Goal: Check status: Check status

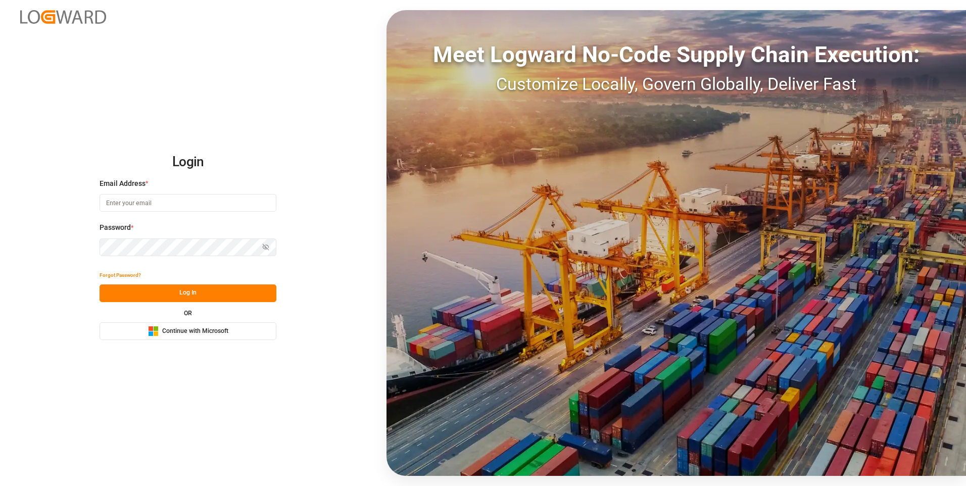
type input "abu.apu@leschaco.com"
click at [173, 290] on button "Log In" at bounding box center [188, 293] width 177 height 18
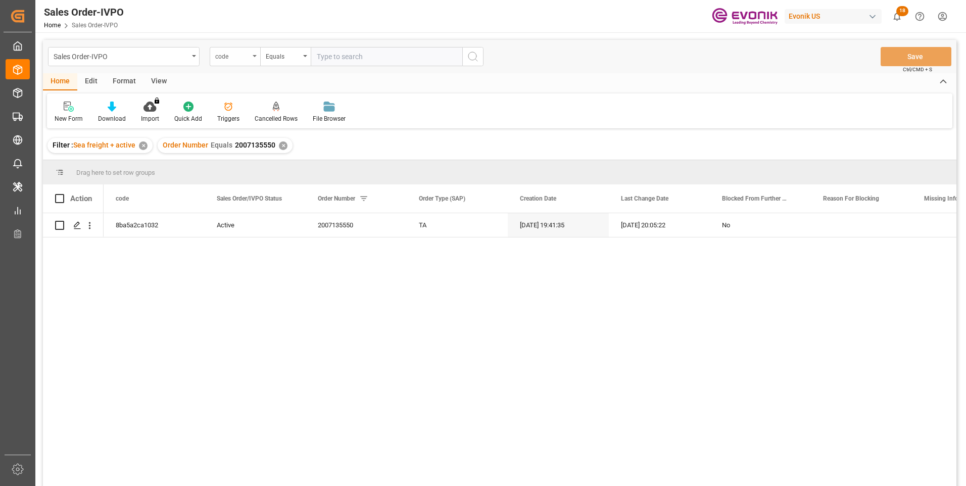
click at [251, 58] on div "code" at bounding box center [235, 56] width 51 height 19
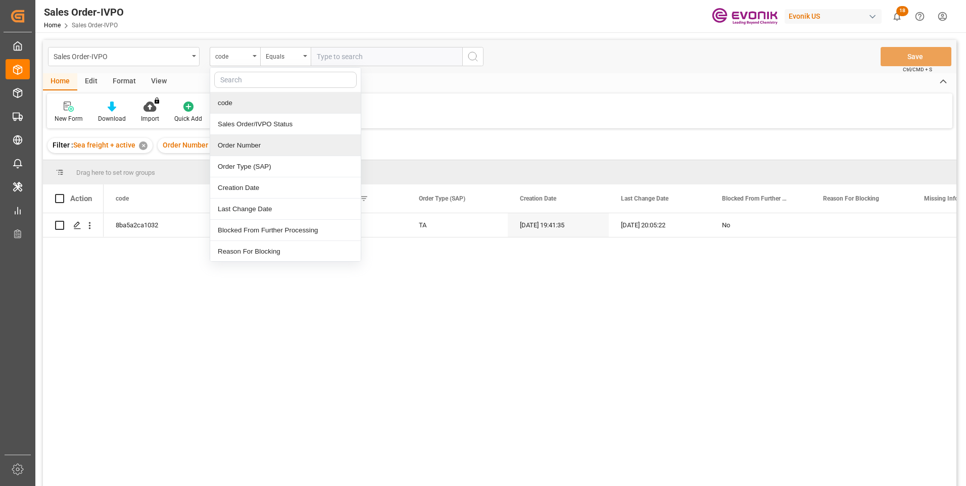
click at [231, 147] on div "Order Number" at bounding box center [285, 145] width 151 height 21
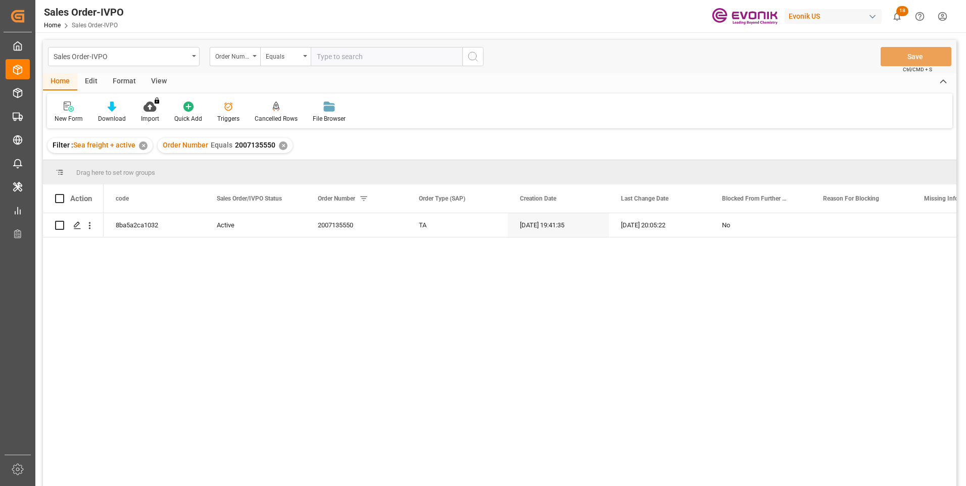
click at [329, 50] on input "text" at bounding box center [387, 56] width 152 height 19
paste input "0046474098"
type input "0046474098"
click at [472, 57] on icon "search button" at bounding box center [473, 57] width 12 height 12
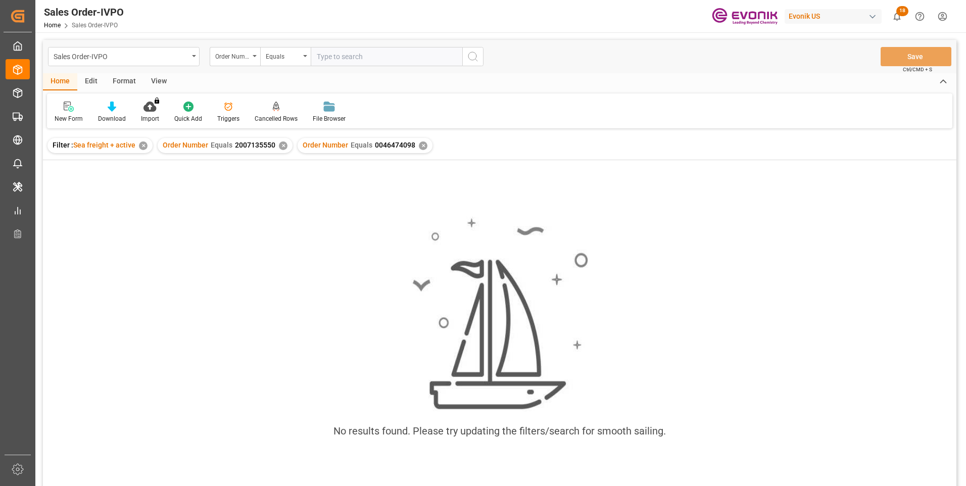
click at [280, 146] on div "✕" at bounding box center [283, 145] width 9 height 9
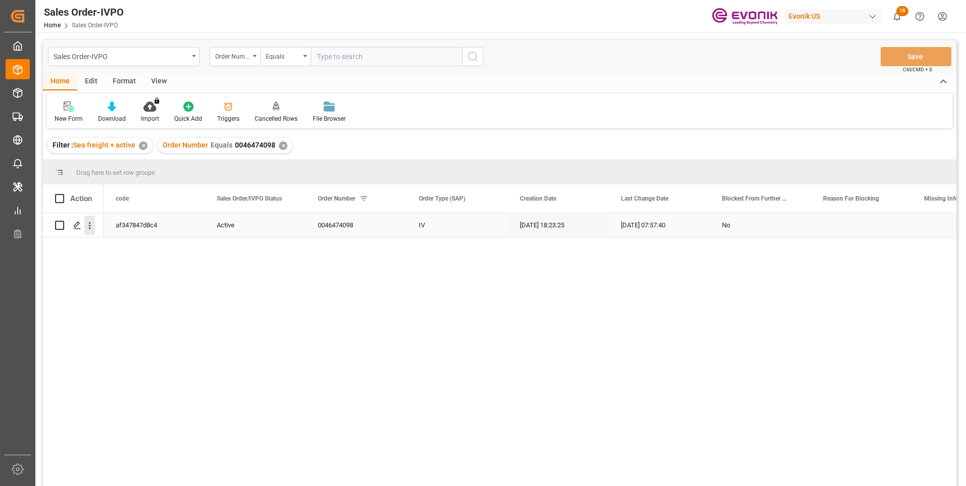
click at [90, 230] on icon "open menu" at bounding box center [89, 225] width 11 height 11
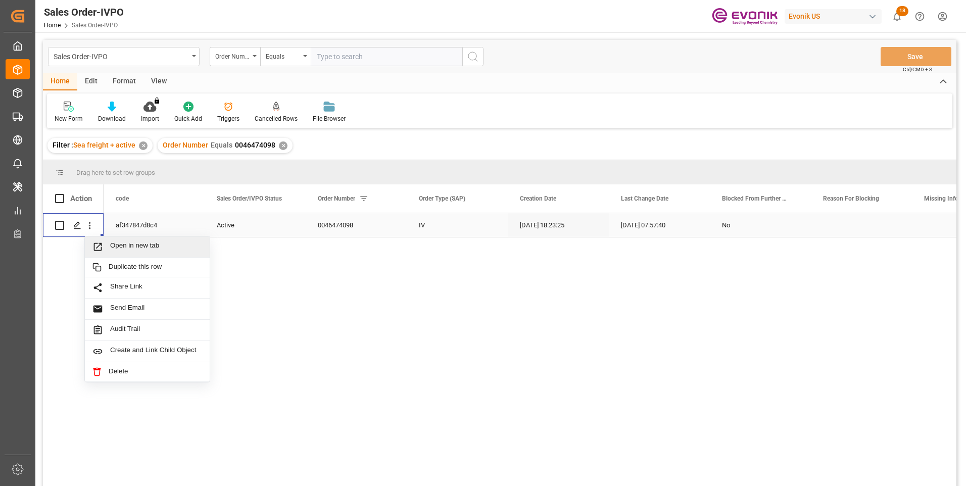
click at [98, 251] on icon "Press SPACE to select this row." at bounding box center [97, 246] width 11 height 11
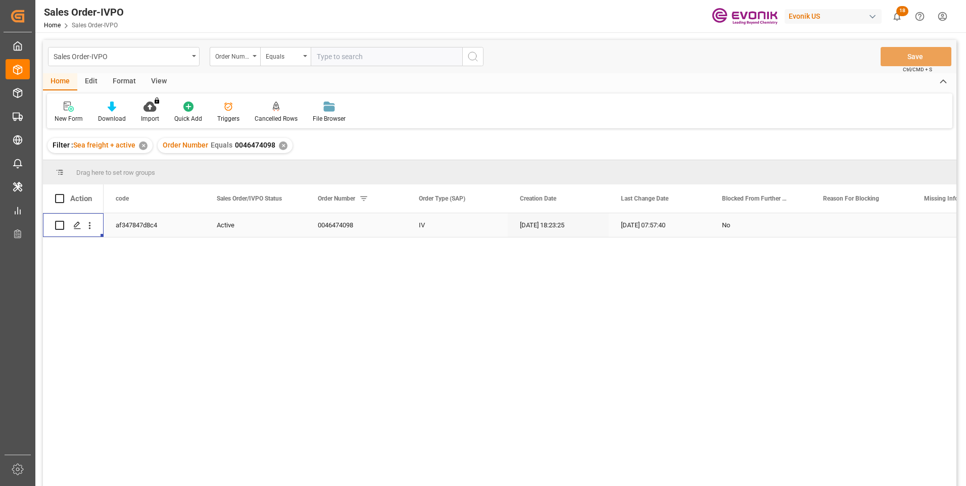
click at [344, 58] on input "text" at bounding box center [387, 56] width 152 height 19
paste input "2007054875/"
type input "2007054875"
click at [468, 53] on icon "search button" at bounding box center [473, 57] width 12 height 12
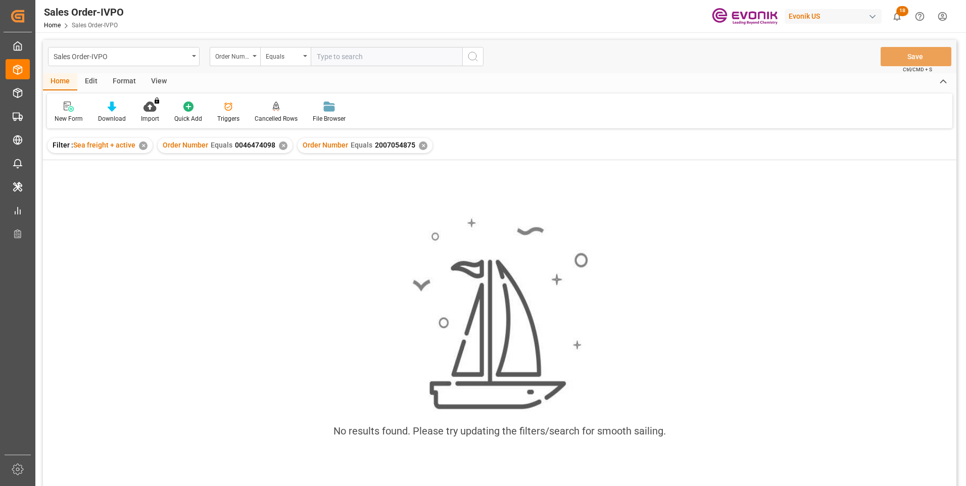
click at [279, 145] on div "✕" at bounding box center [283, 145] width 9 height 9
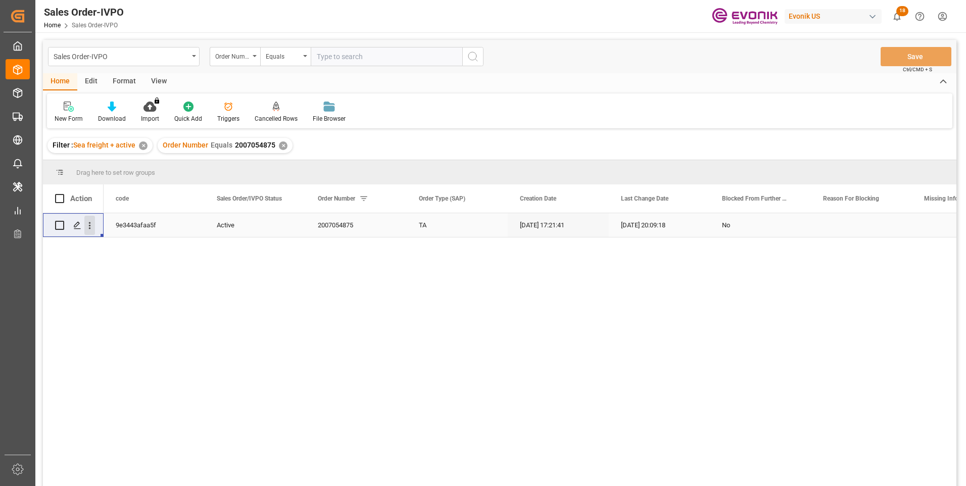
click at [87, 228] on icon "open menu" at bounding box center [89, 225] width 11 height 11
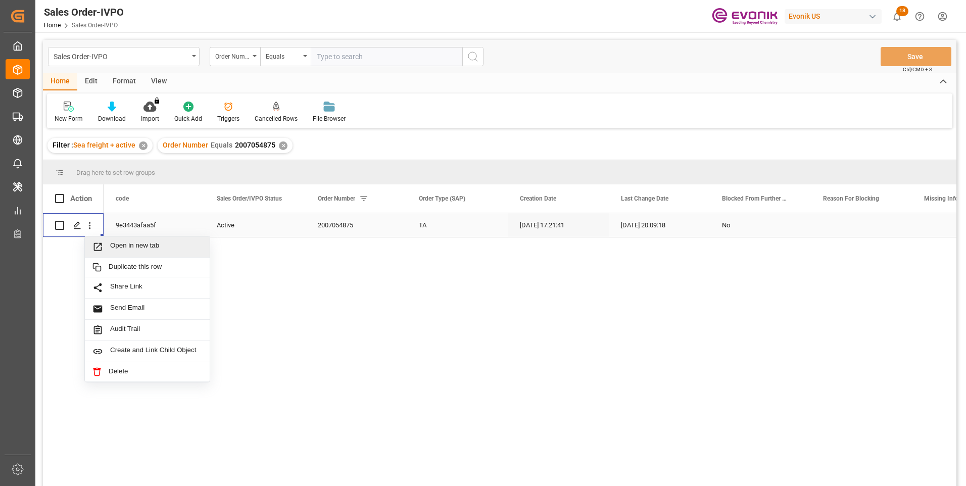
click at [121, 246] on span "Open in new tab" at bounding box center [156, 246] width 92 height 11
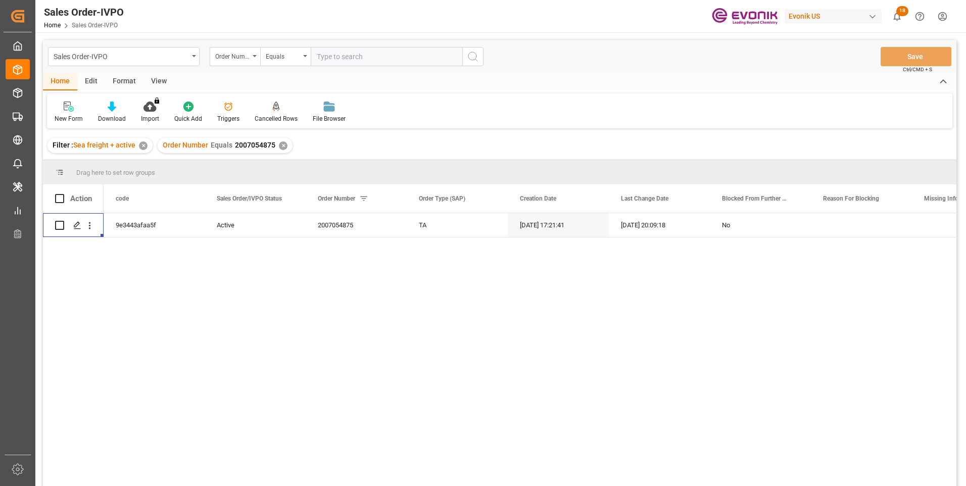
click at [337, 55] on input "text" at bounding box center [387, 56] width 152 height 19
paste input "2007190232"
type input "2007190232"
click at [475, 55] on icon "search button" at bounding box center [473, 57] width 12 height 12
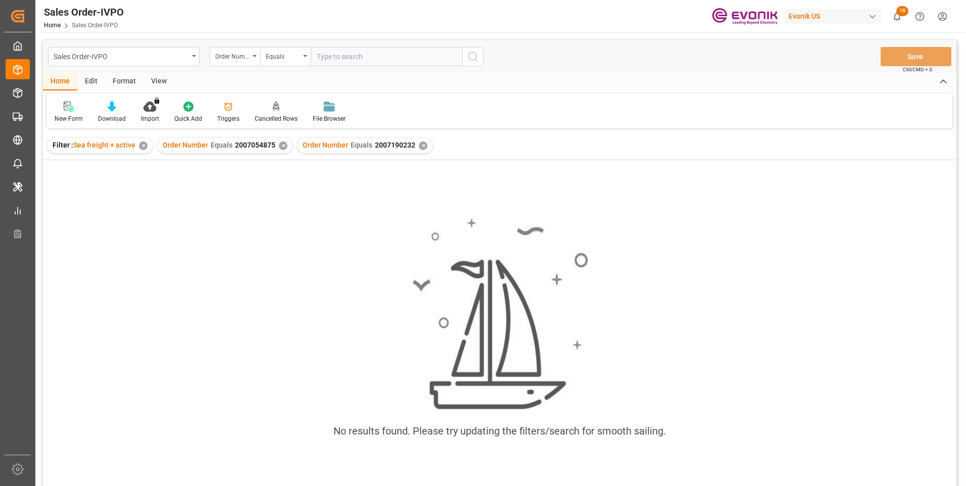
click at [279, 145] on div "✕" at bounding box center [283, 145] width 9 height 9
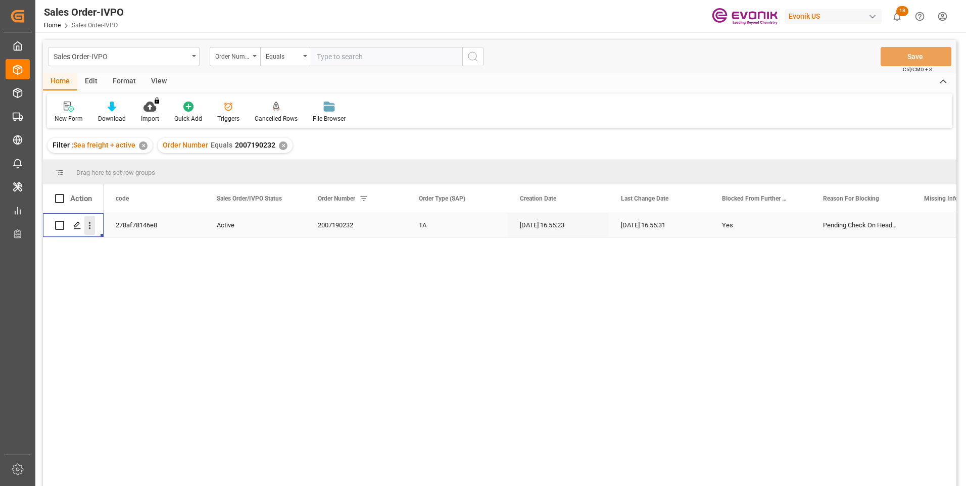
click at [88, 224] on icon "open menu" at bounding box center [89, 225] width 11 height 11
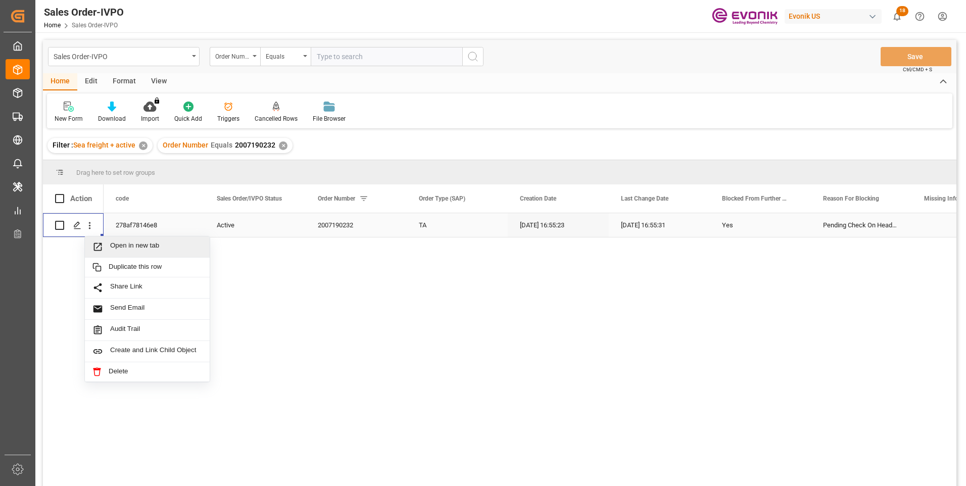
click at [137, 249] on span "Open in new tab" at bounding box center [156, 246] width 92 height 11
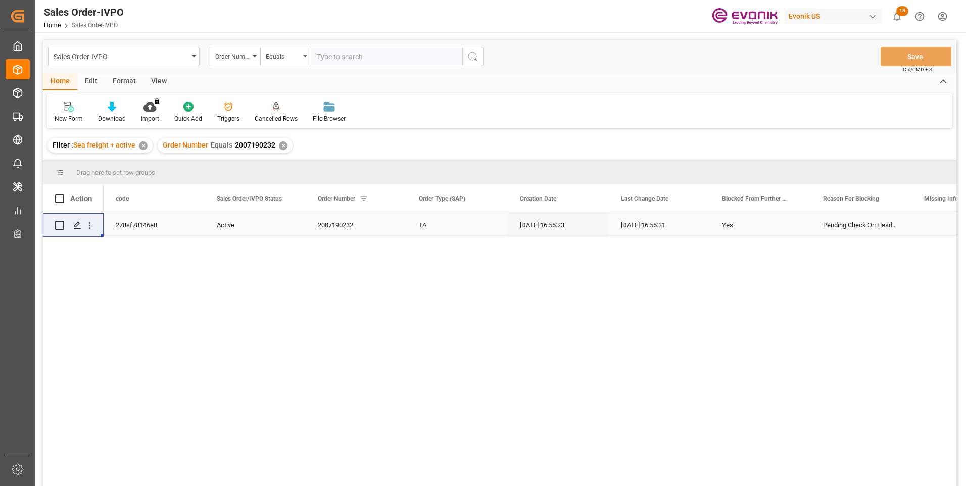
click at [357, 57] on input "text" at bounding box center [387, 56] width 152 height 19
paste input "2007161332"
type input "2007161332"
click at [469, 55] on icon "search button" at bounding box center [473, 57] width 12 height 12
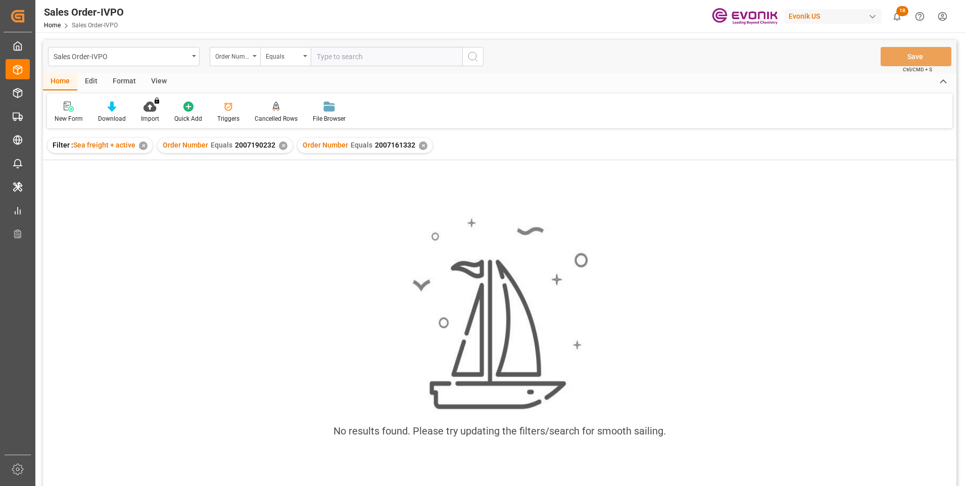
click at [282, 146] on div "✕" at bounding box center [283, 145] width 9 height 9
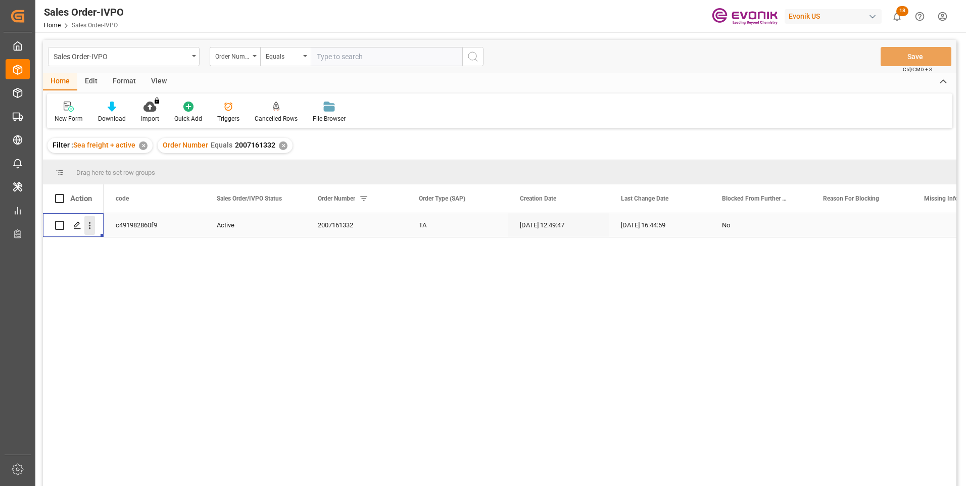
click at [92, 223] on icon "open menu" at bounding box center [89, 225] width 11 height 11
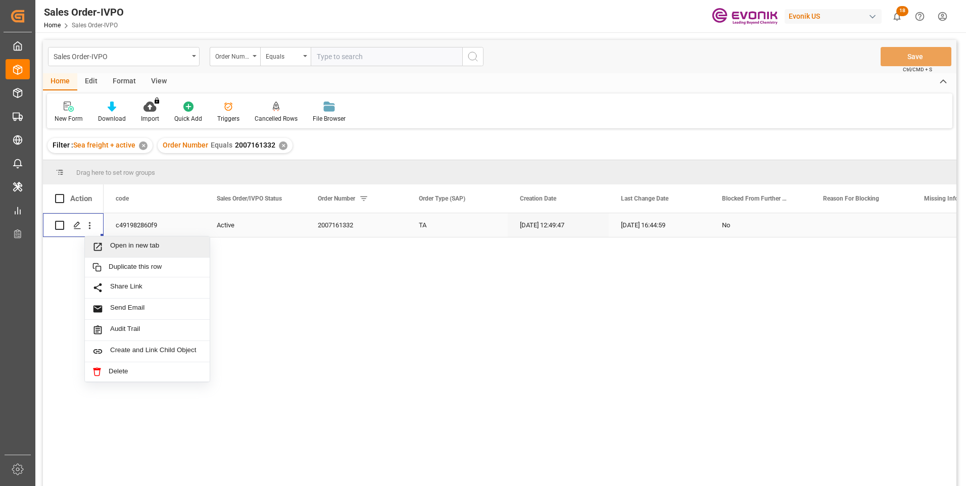
click at [125, 248] on span "Open in new tab" at bounding box center [156, 246] width 92 height 11
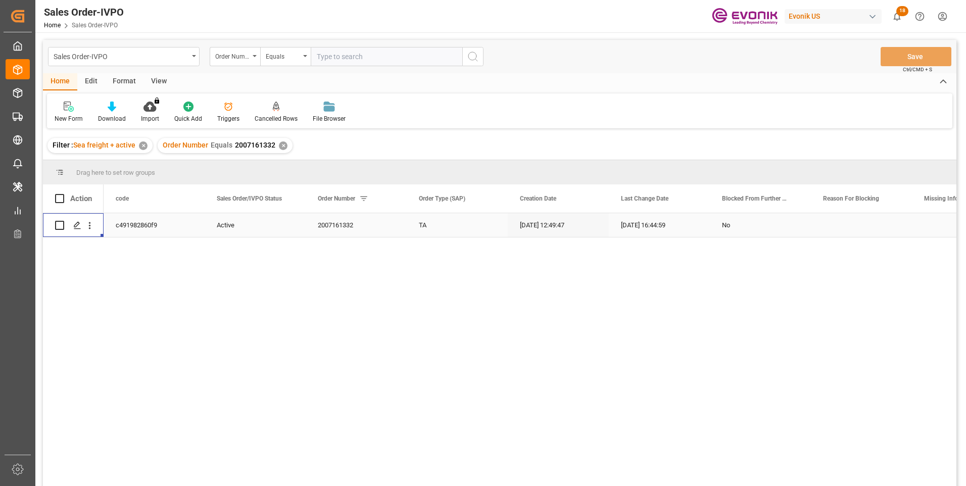
drag, startPoint x: 324, startPoint y: 54, endPoint x: 328, endPoint y: 63, distance: 9.9
click at [325, 54] on input "text" at bounding box center [387, 56] width 152 height 19
paste input "0046468268"
type input "0046468268"
click at [472, 55] on icon "search button" at bounding box center [473, 57] width 12 height 12
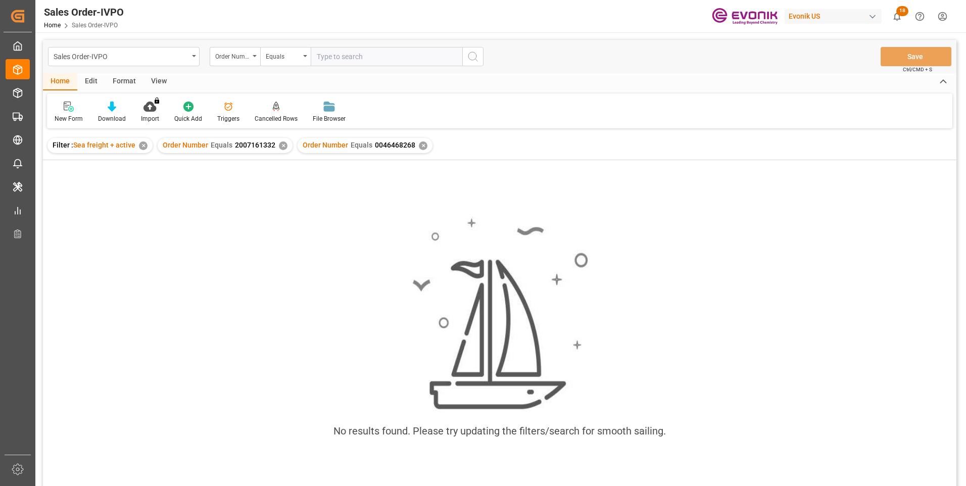
click at [280, 146] on div "✕" at bounding box center [283, 145] width 9 height 9
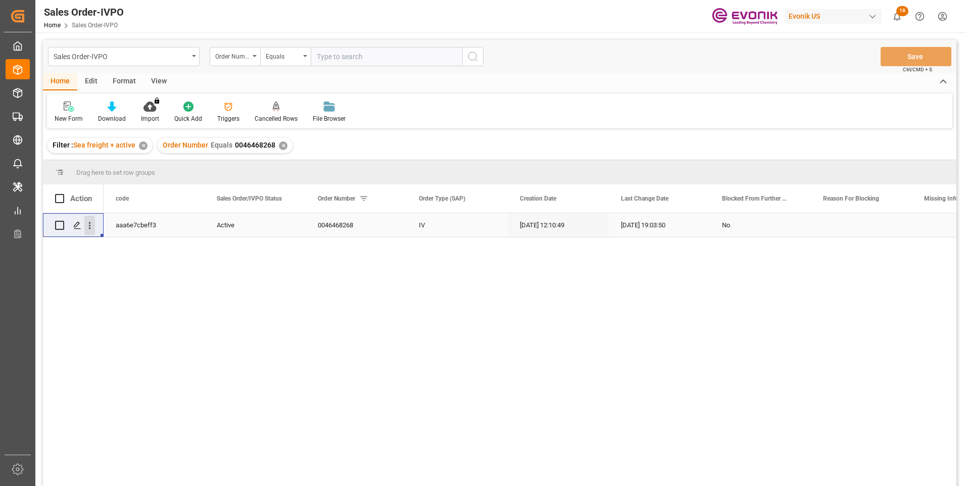
click at [92, 228] on icon "open menu" at bounding box center [89, 225] width 11 height 11
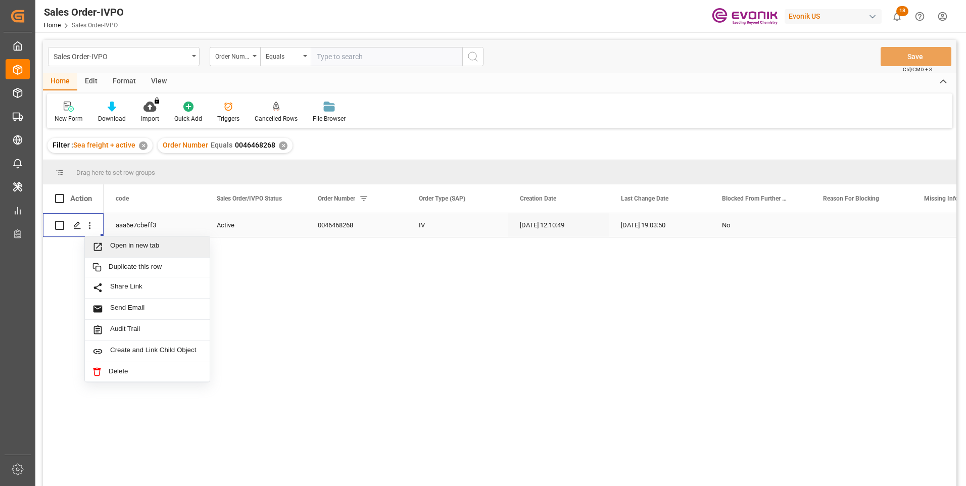
click at [114, 250] on span "Open in new tab" at bounding box center [156, 246] width 92 height 11
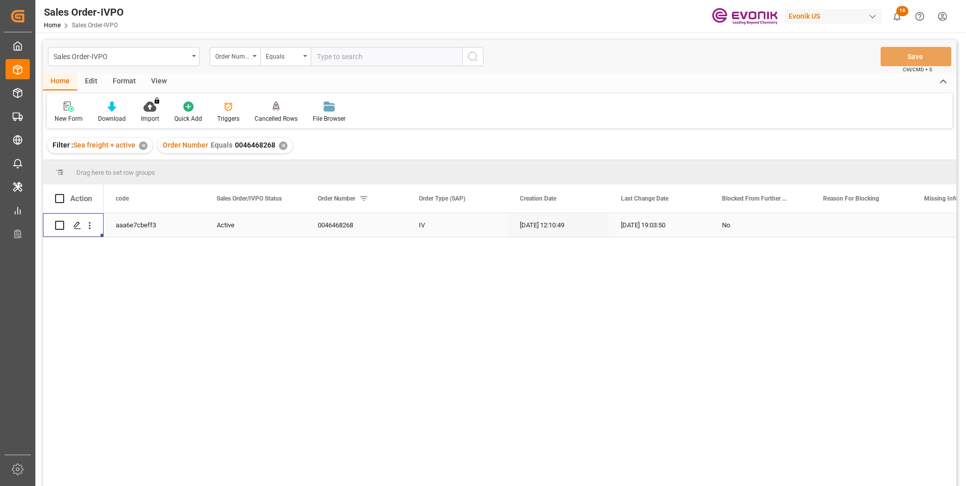
click at [332, 54] on input "text" at bounding box center [387, 56] width 152 height 19
paste input "2007054875"
type input "2007054875"
click at [474, 58] on icon "search button" at bounding box center [473, 57] width 12 height 12
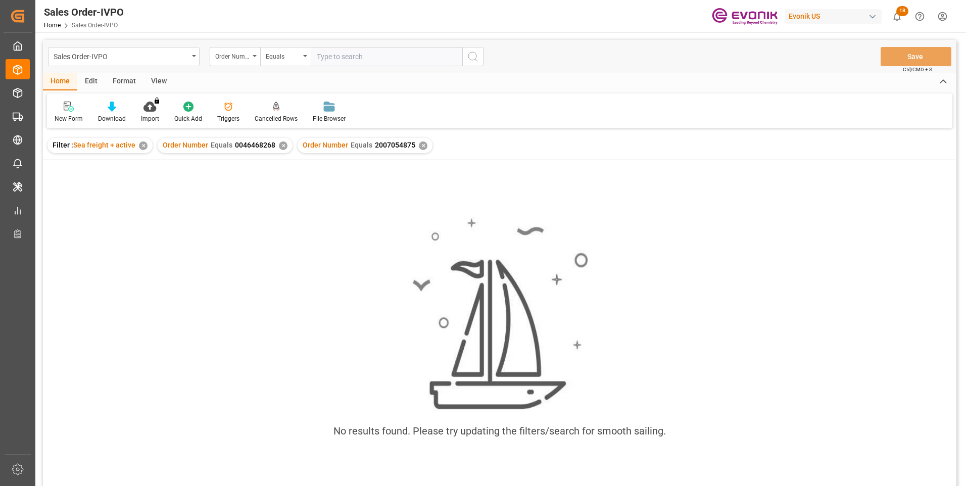
click at [280, 143] on div "✕" at bounding box center [283, 145] width 9 height 9
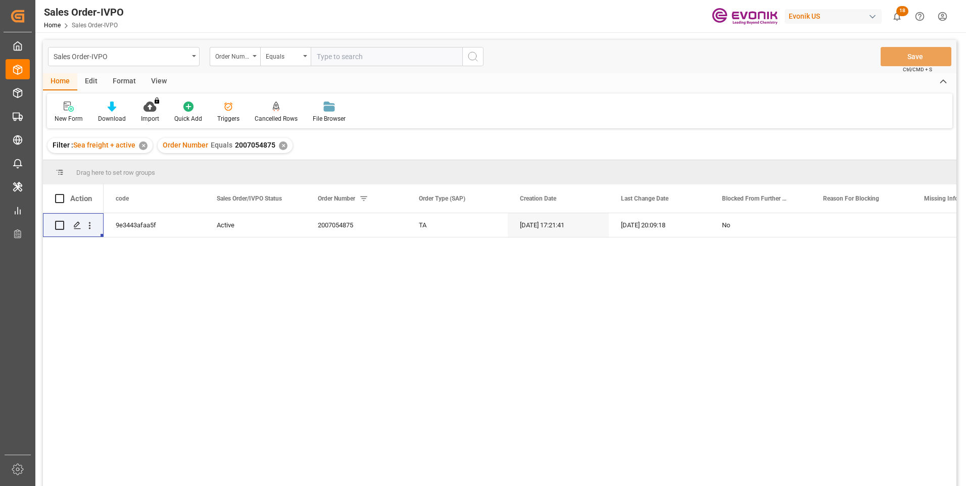
click at [346, 56] on input "text" at bounding box center [387, 56] width 152 height 19
paste input "0046474098"
type input "0046474098"
click at [471, 51] on icon "search button" at bounding box center [473, 57] width 12 height 12
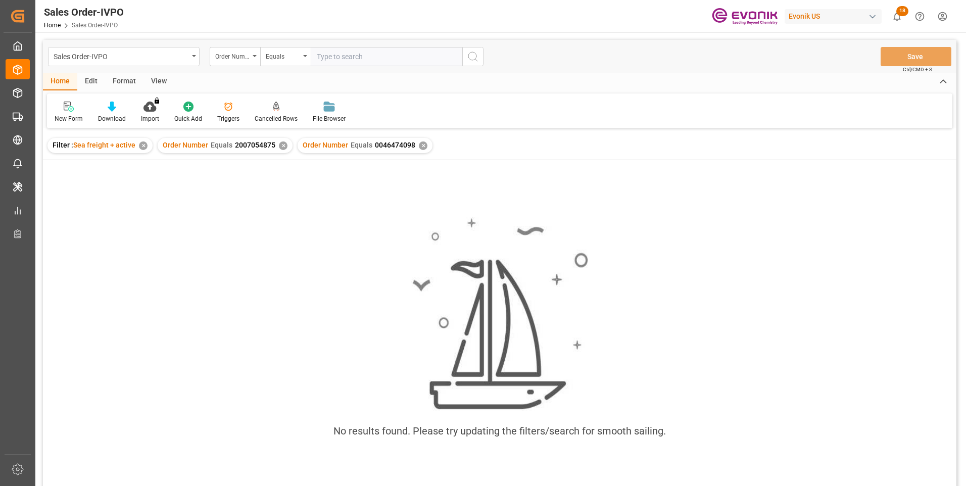
click at [279, 144] on div "✕" at bounding box center [283, 145] width 9 height 9
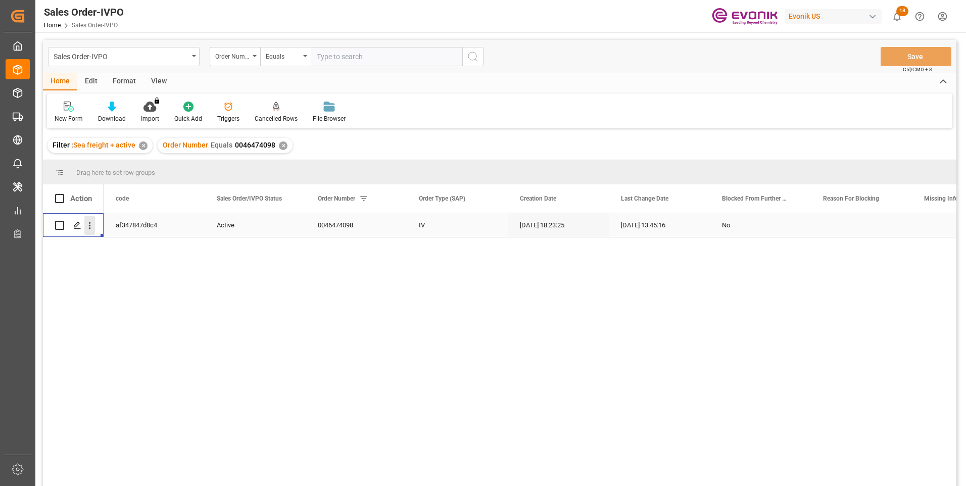
click at [89, 227] on icon "open menu" at bounding box center [89, 225] width 11 height 11
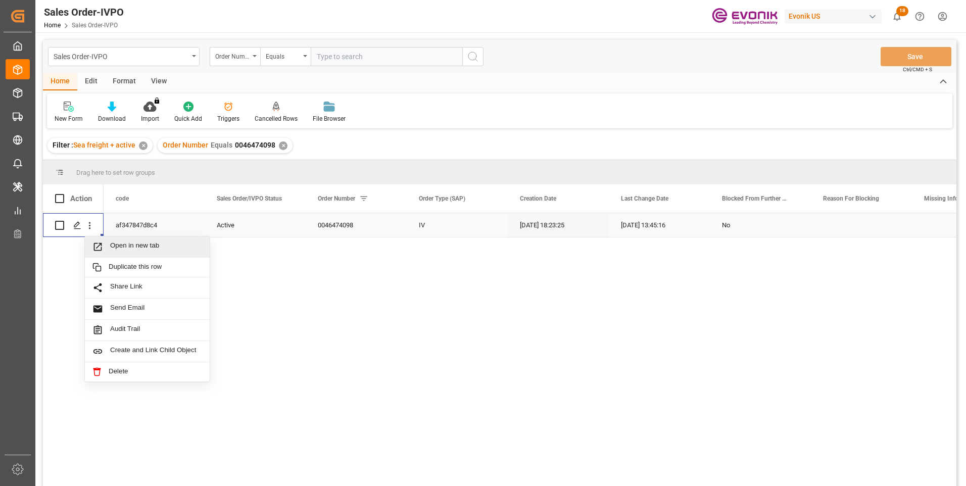
click at [127, 248] on span "Open in new tab" at bounding box center [156, 246] width 92 height 11
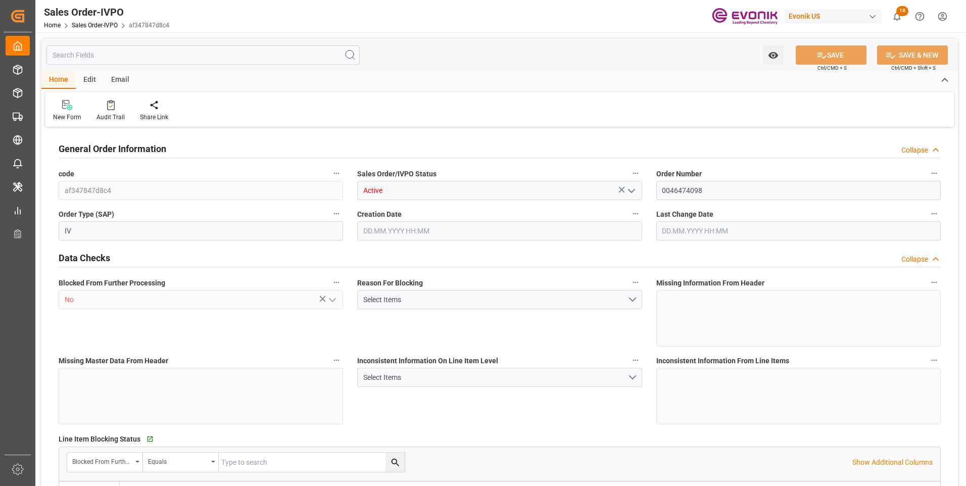
type input "BRSSZ"
type input "0"
type input "1"
type input "2"
type input "1"
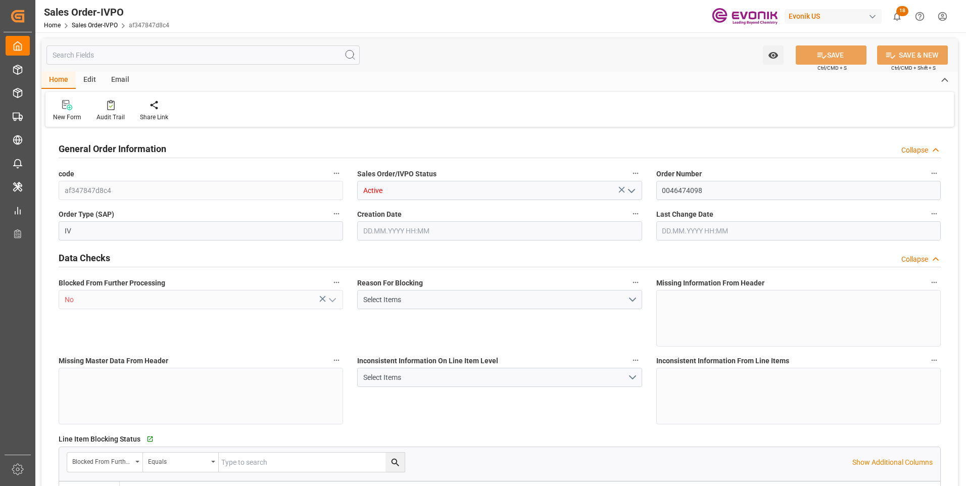
type input "20156.5896"
type input "37.4546"
type input "19000"
type input "60"
type input "[DATE] 18:23"
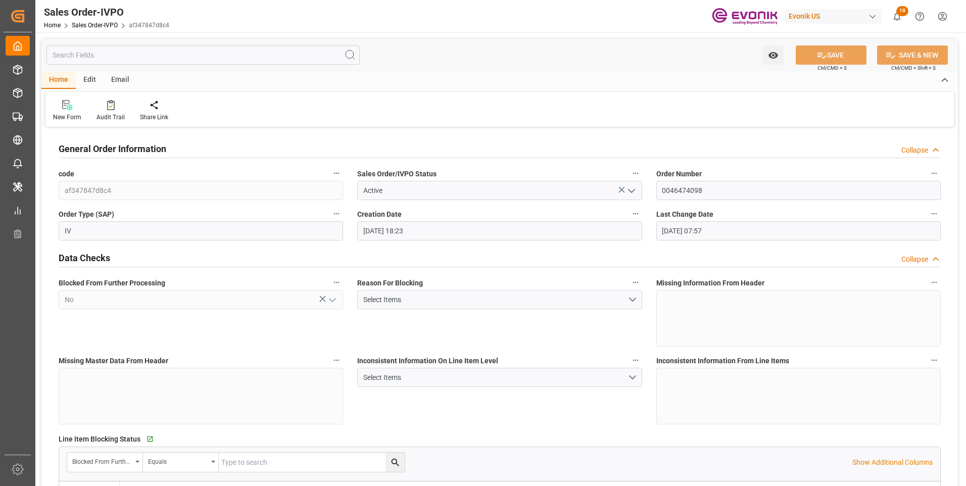
type input "[DATE] 07:57"
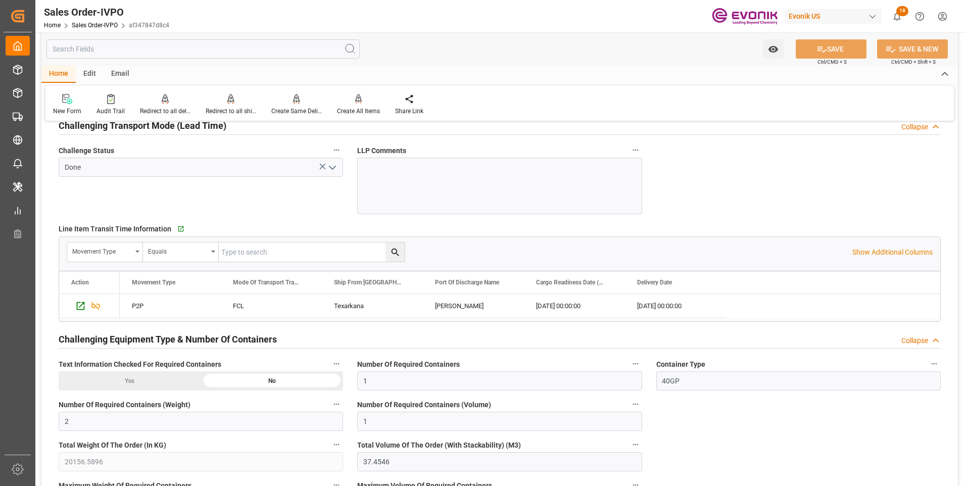
scroll to position [1718, 0]
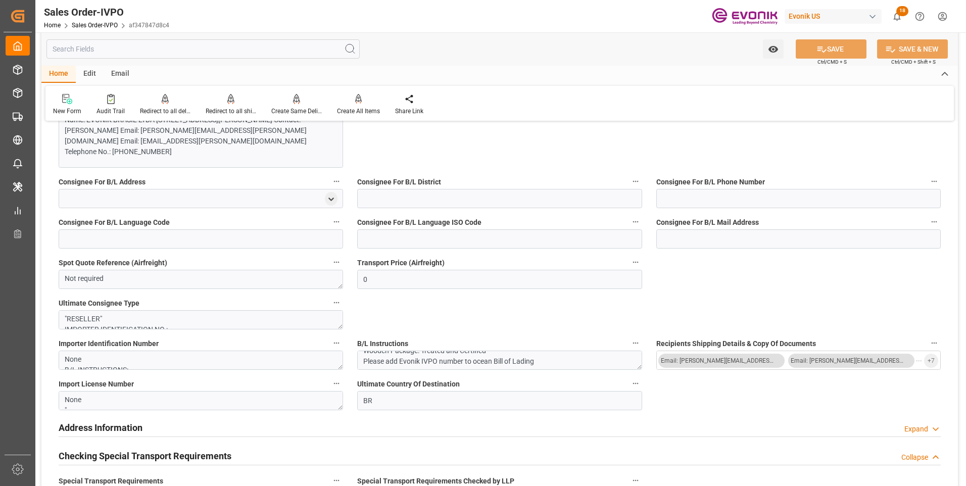
scroll to position [657, 0]
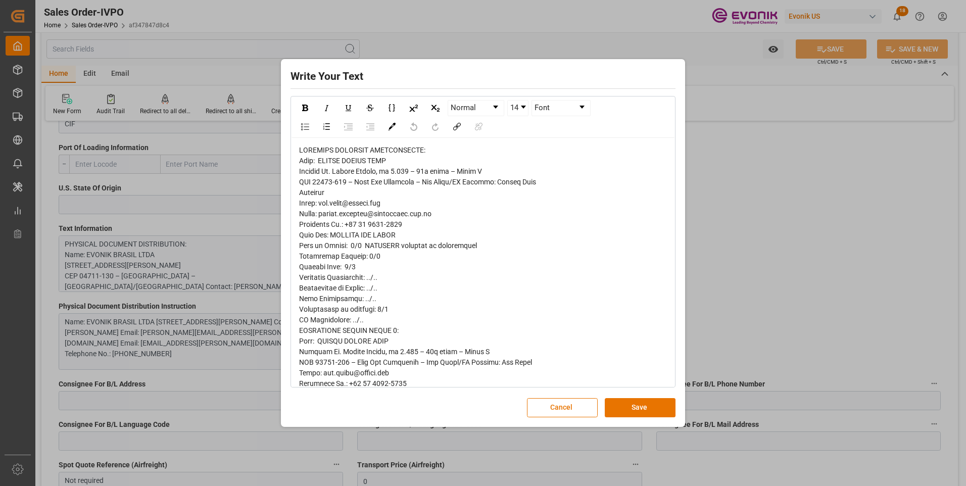
scroll to position [101, 0]
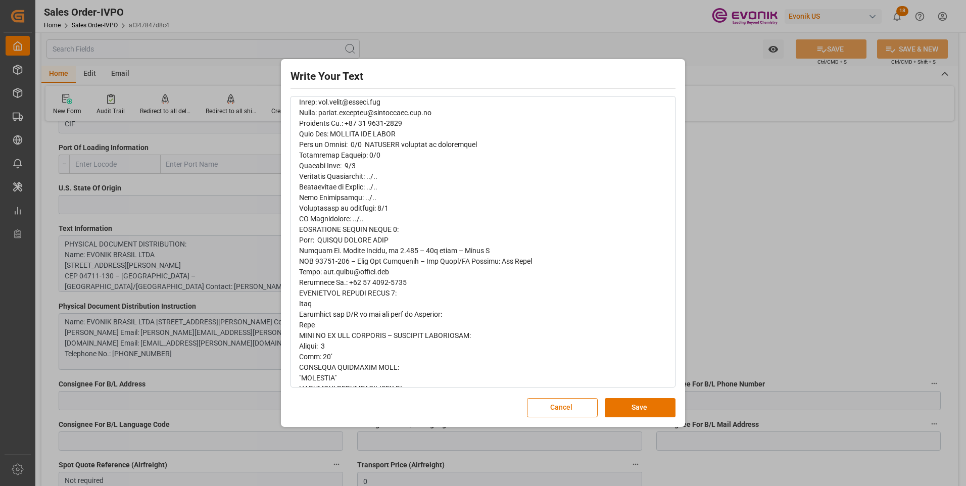
click at [773, 286] on div "Write Your Text Normal 14 Font Cancel Save" at bounding box center [483, 243] width 966 height 486
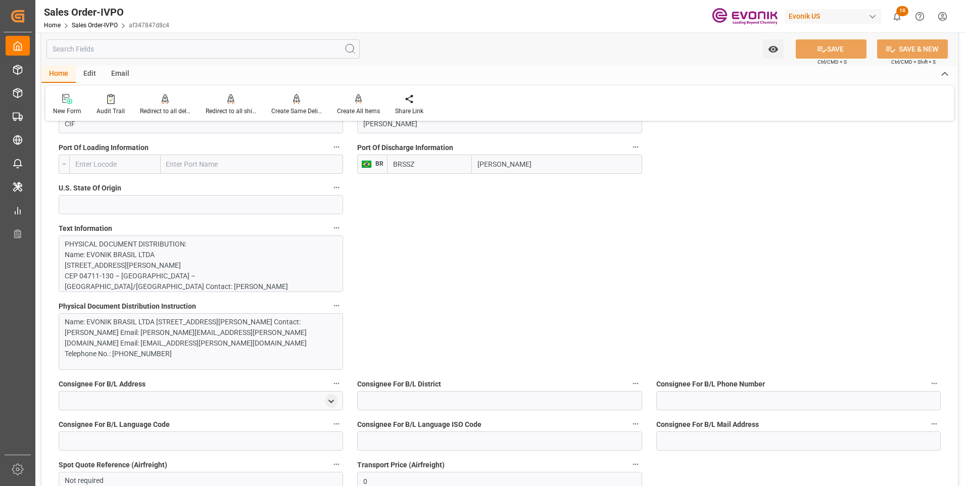
click at [312, 225] on label "Text Information" at bounding box center [201, 228] width 284 height 14
click at [330, 225] on button "Text Information" at bounding box center [336, 227] width 13 height 13
click at [455, 313] on div at bounding box center [483, 243] width 966 height 486
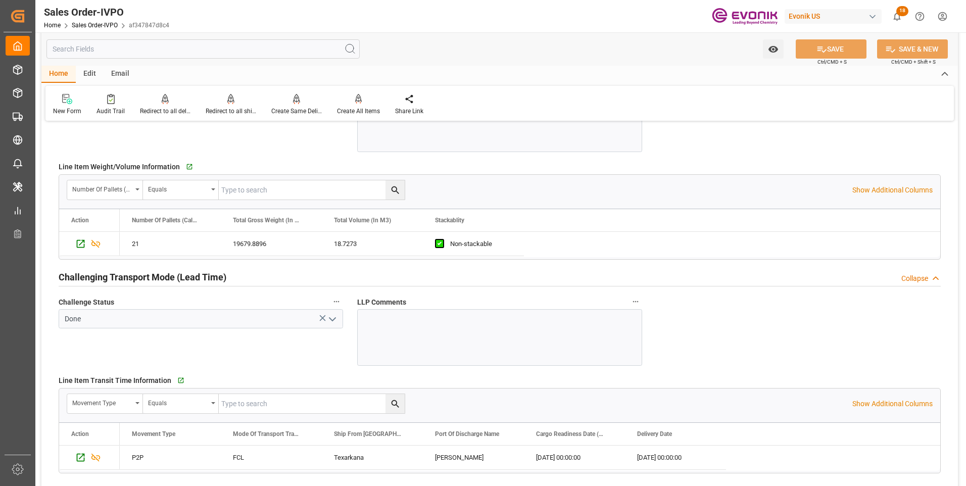
scroll to position [1718, 0]
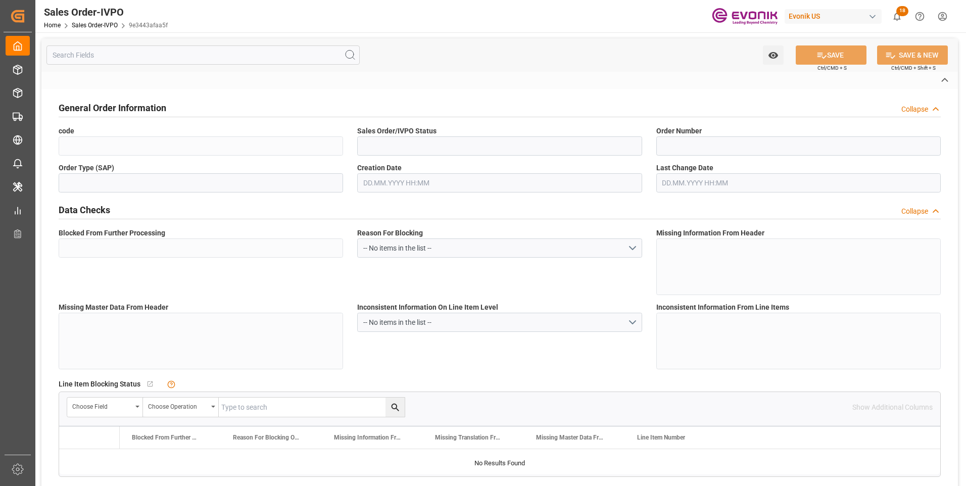
type input "9e3443afaa5f"
type input "Active"
type input "2007054875"
type input "TA"
type input "No"
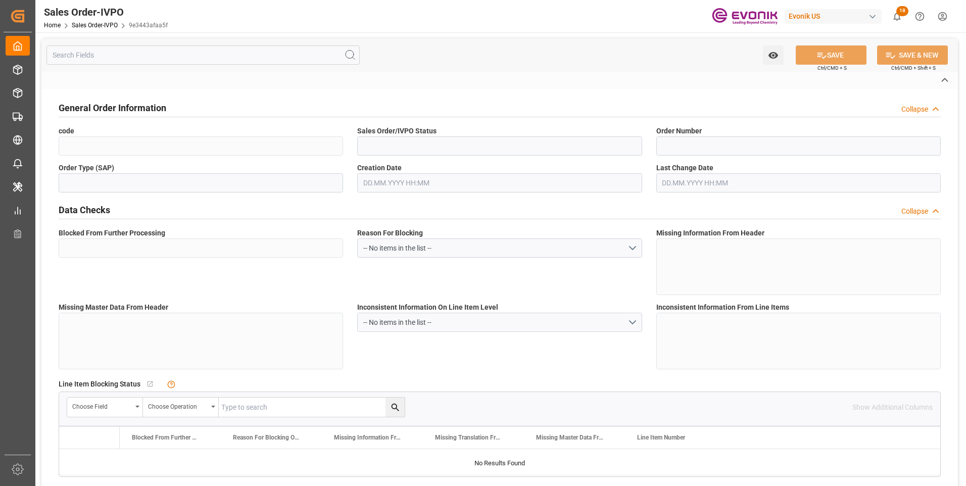
type input "P2P"
type input "45"
type input "FCL"
type input "0006"
type input "20GP"
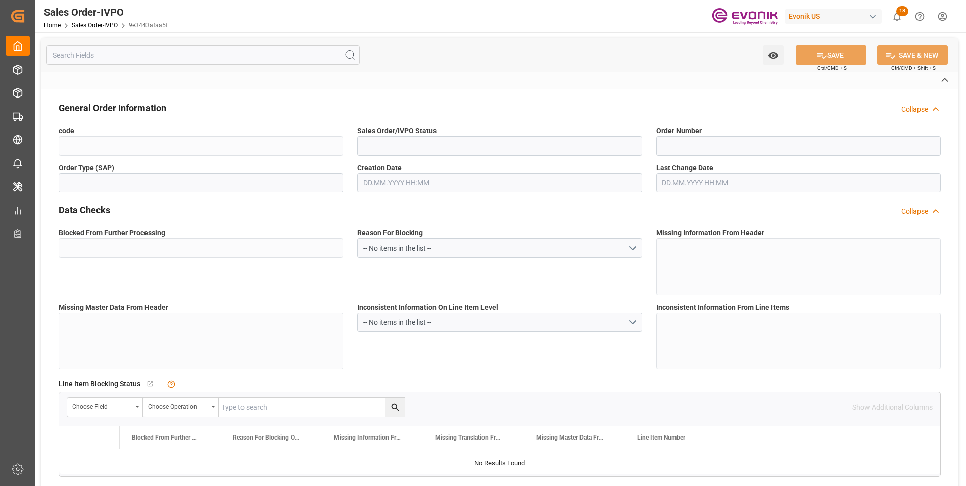
type textarea "No Tank Container"
type input "JA/25/07545/AD/BR"
type input "24"
type input "SM AO Active Oxygens"
type input "Smart Materials"
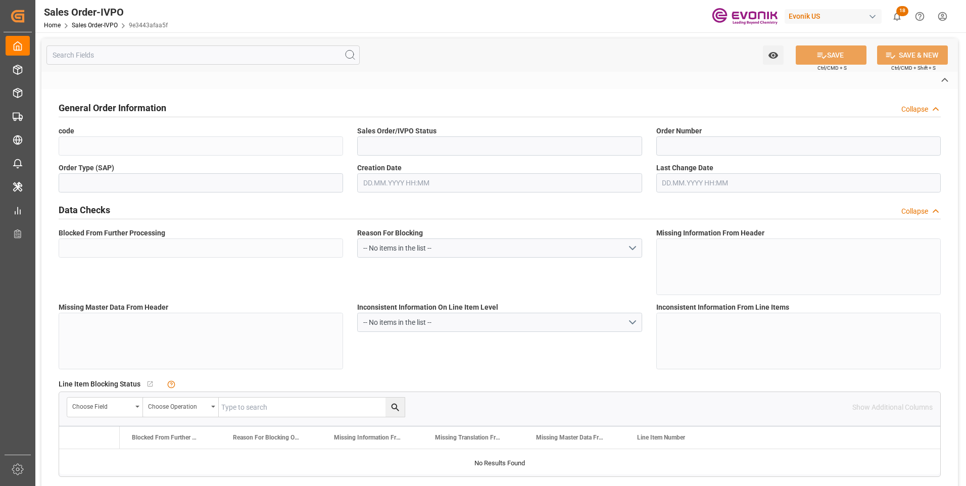
type input "CIF"
type input "Rades, Tunisia"
type input "Tunis"
type input "+216 79 408 222"
type input "s.najaa@mpc-prokim.com"
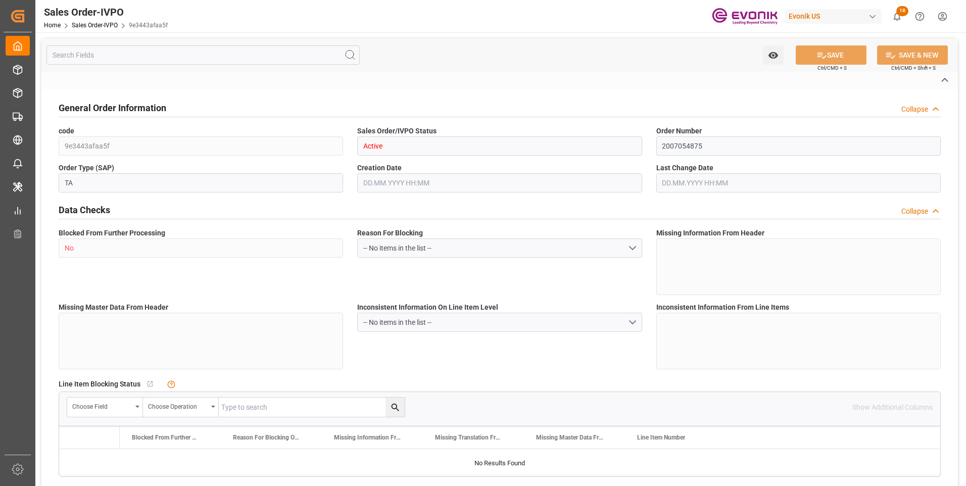
type textarea "Not required"
type textarea "DIRECT CONSUMER"
type textarea "1. Original B/L release at Origin. Kindly provide rated copy for our reference …"
type input "TN"
type input "Done"
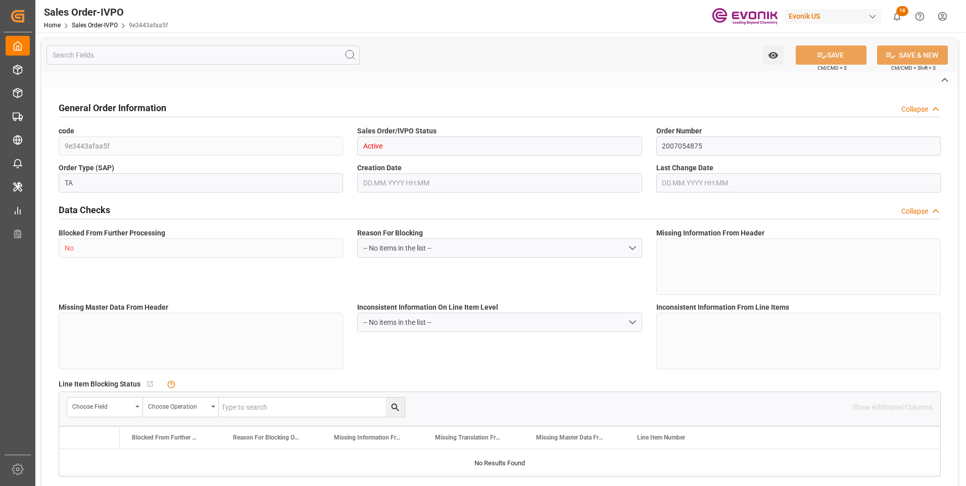
type input "Done"
type input "20GP"
type input "Done"
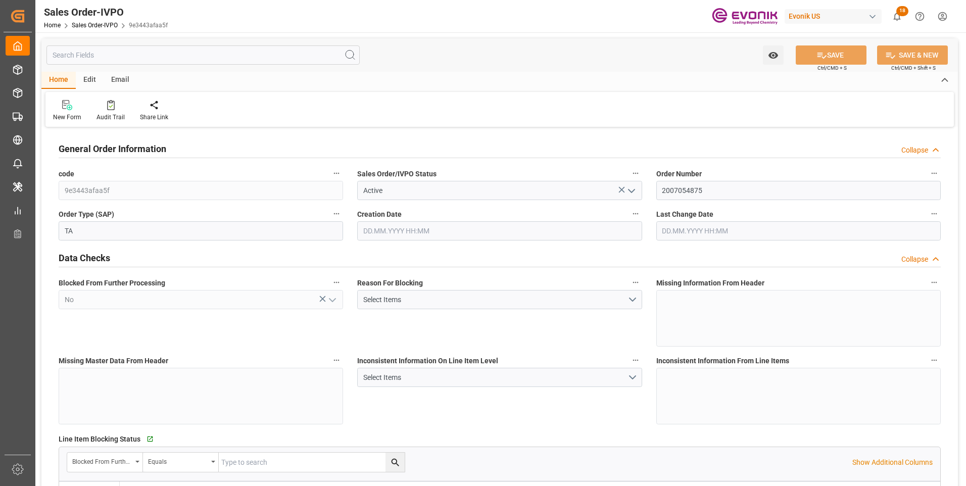
type input "TNTUN"
type input "0"
type input "2"
type input "3"
type input "2"
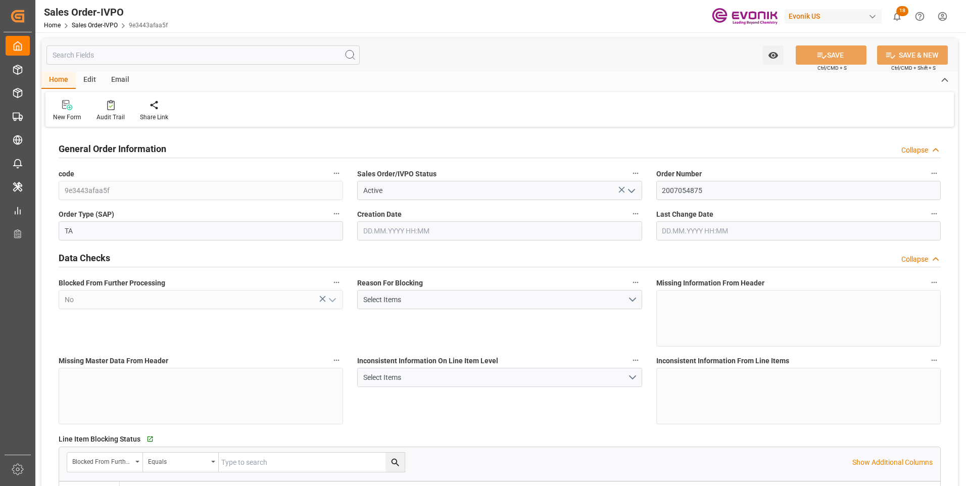
type input "39602.08"
type input "35.7032"
type input "34000"
type input "60"
type input "17.06.2025 17:21"
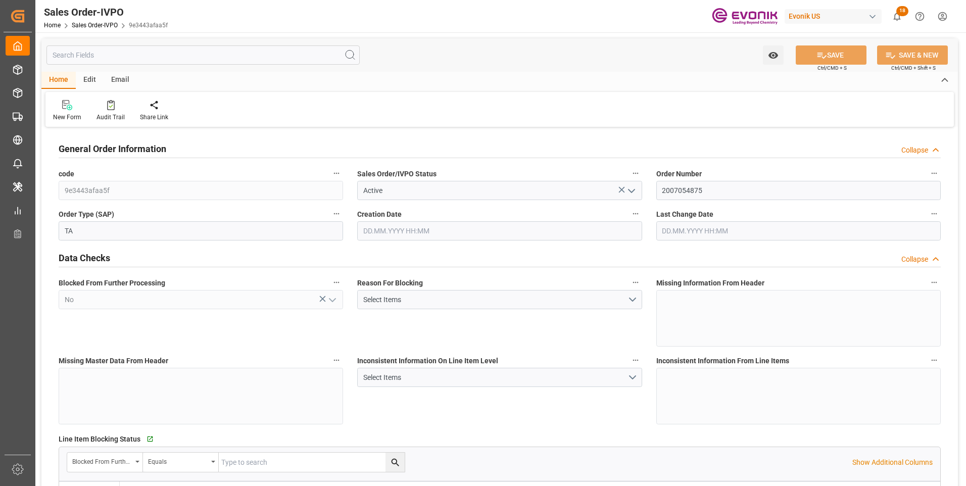
type input "11.08.2025 20:09"
type input "TNRDS"
type input "0"
type input "2"
type input "39602.08"
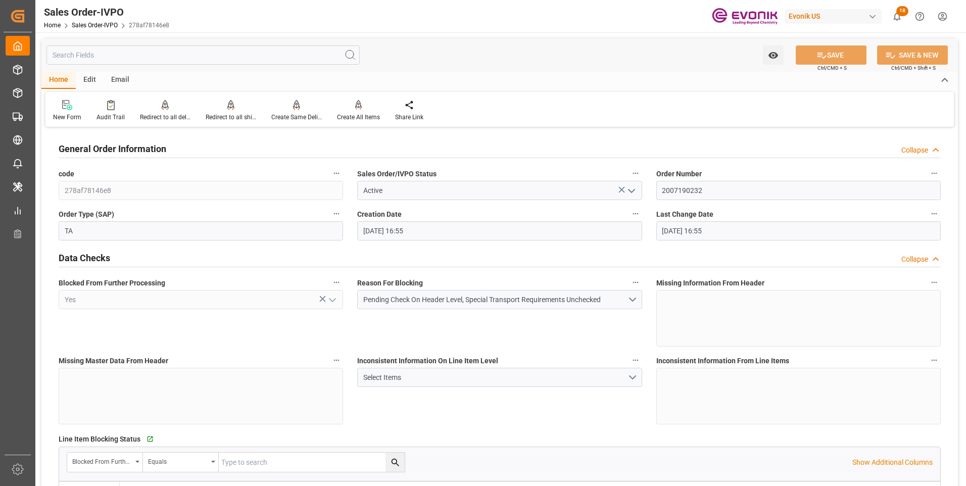
type input "18.09.2025 16:55"
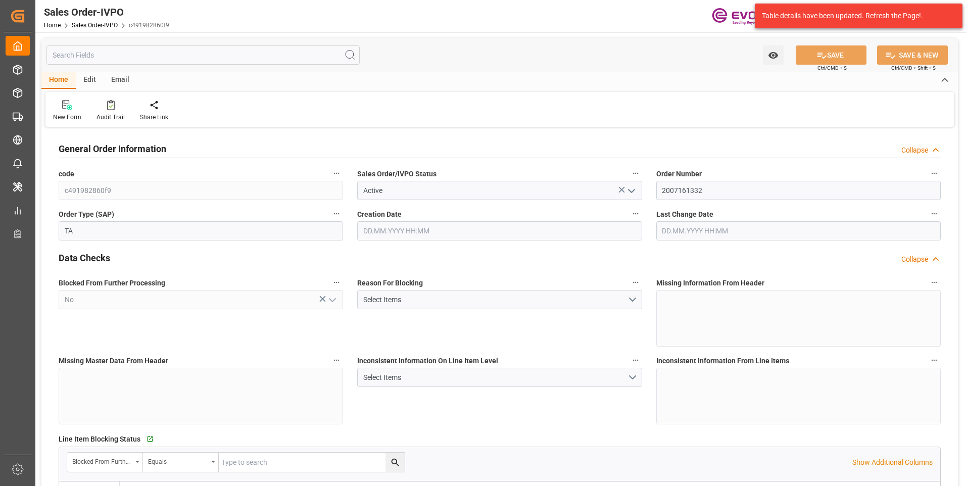
type input "BRSSZ"
type input "0"
type input "1"
type input "2"
type input "19801.04"
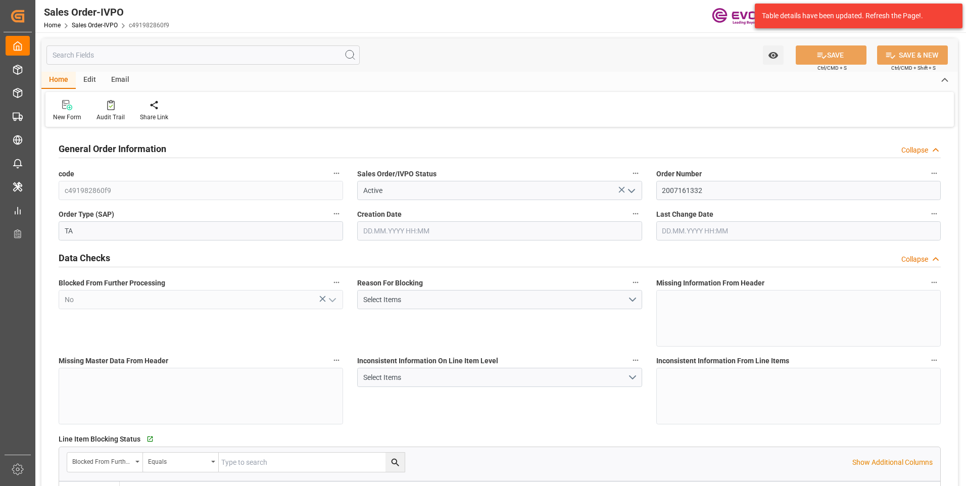
type input "0"
type input "17000"
type input "30"
type input "[DATE] 12:49"
type input "[DATE] 16:44"
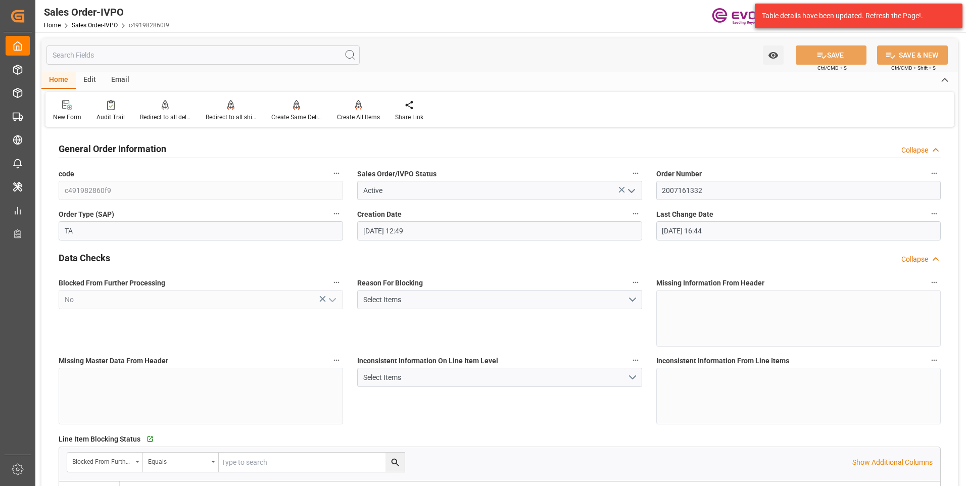
click at [132, 58] on input "text" at bounding box center [202, 54] width 313 height 19
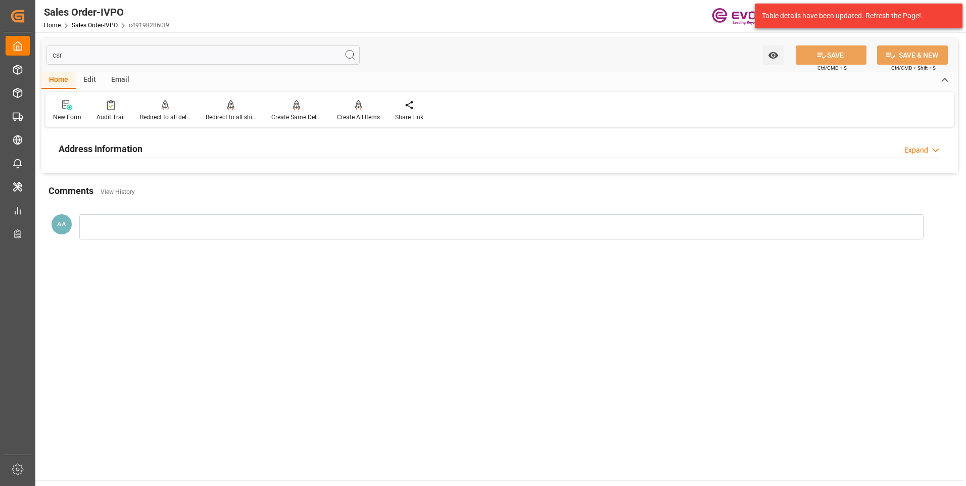
type input "csr"
click at [112, 150] on h2 "Address Information" at bounding box center [101, 149] width 84 height 14
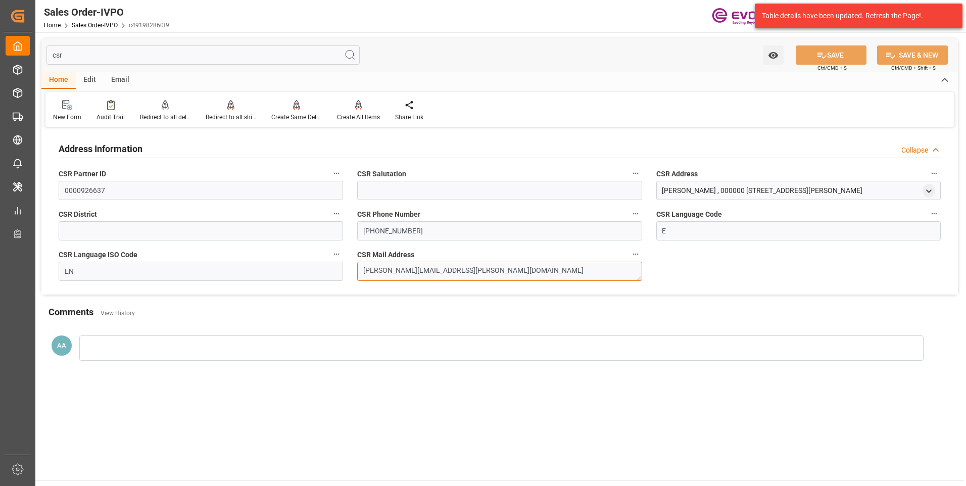
drag, startPoint x: 468, startPoint y: 273, endPoint x: 351, endPoint y: 277, distance: 117.3
click at [351, 277] on div "CSR Mail Address [EMAIL_ADDRESS][PERSON_NAME][DOMAIN_NAME]" at bounding box center [499, 264] width 299 height 40
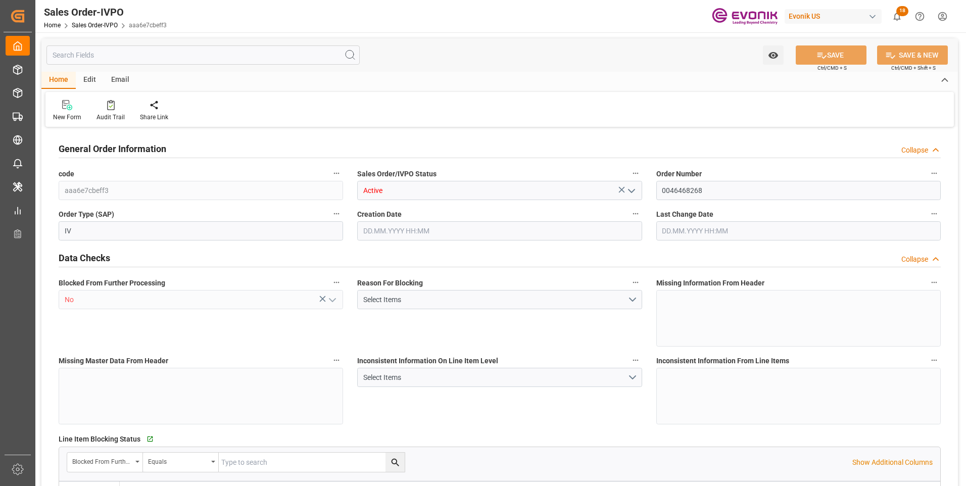
type input "BEANR"
type input "0"
type input "1"
type input "2"
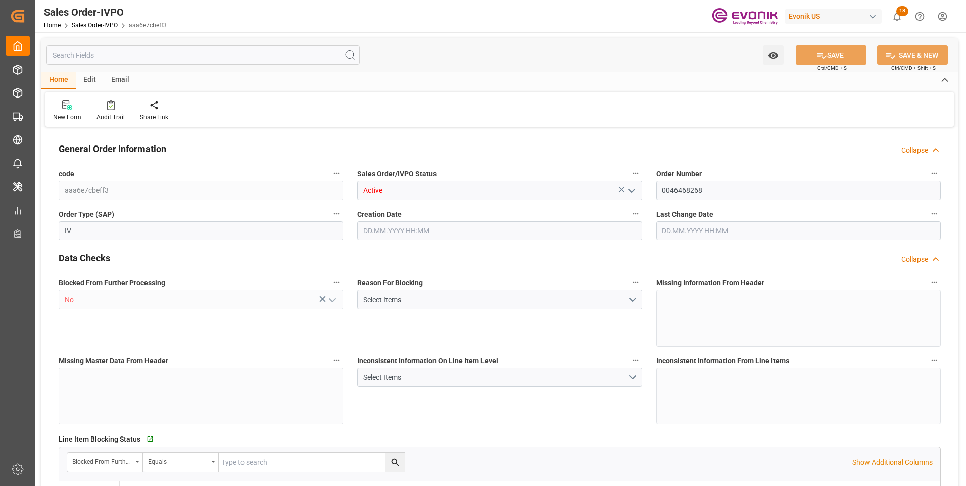
type input "19516.8"
type input "51.2782"
type input "17000"
type input "30"
type input "[DATE] 12:10"
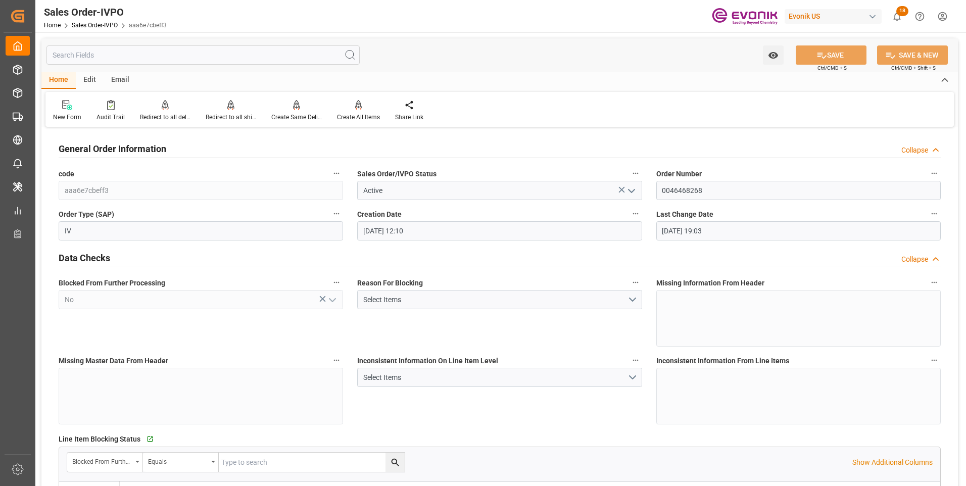
type input "[DATE] 19:03"
click at [164, 56] on input "text" at bounding box center [202, 54] width 313 height 19
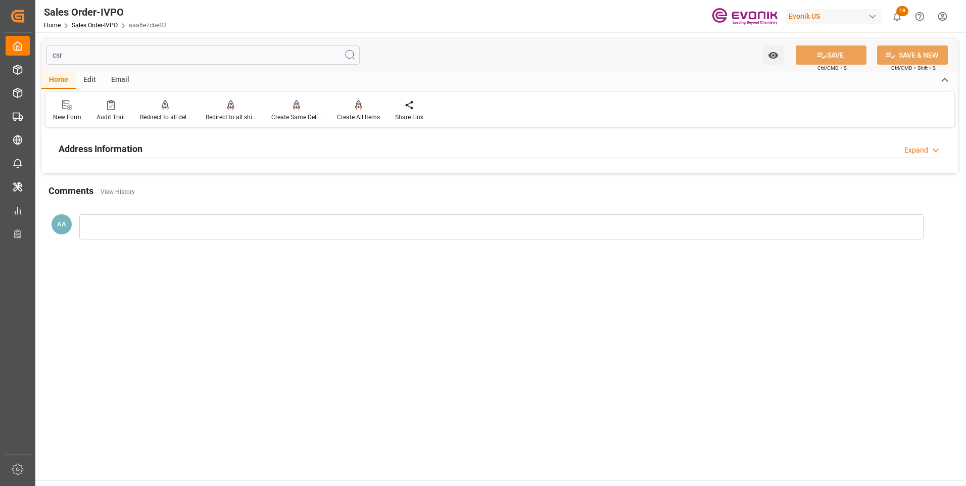
type input "csr"
click at [121, 146] on h2 "Address Information" at bounding box center [101, 149] width 84 height 14
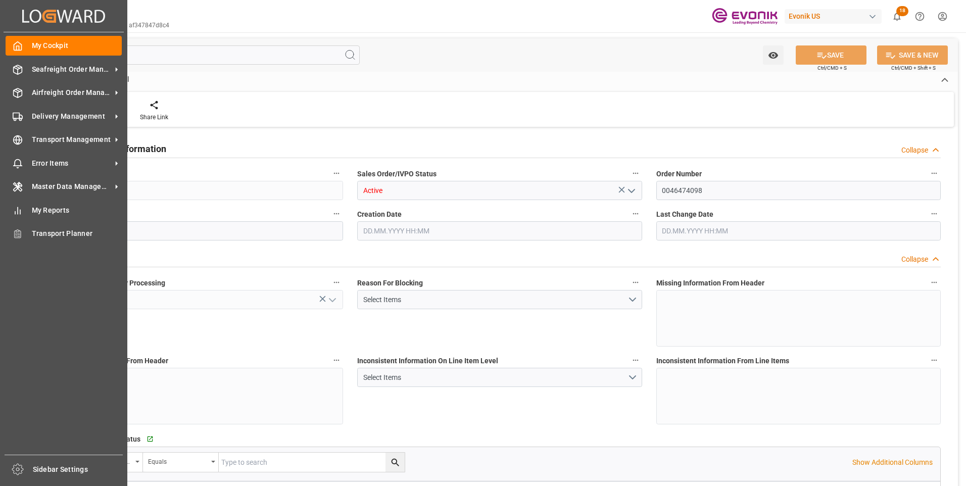
type input "BRSSZ"
type input "0"
type input "1"
type input "2"
type input "1"
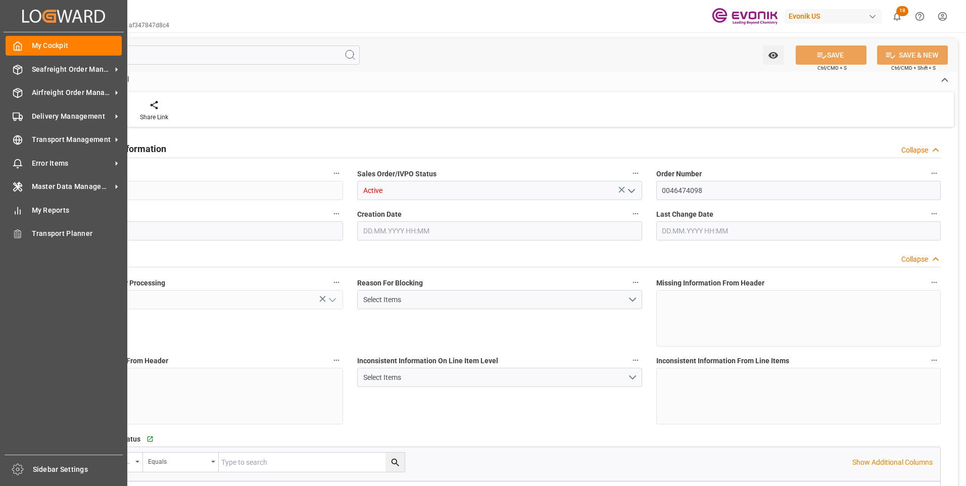
type input "20156.5896"
type input "37.4546"
type input "19000"
type input "60"
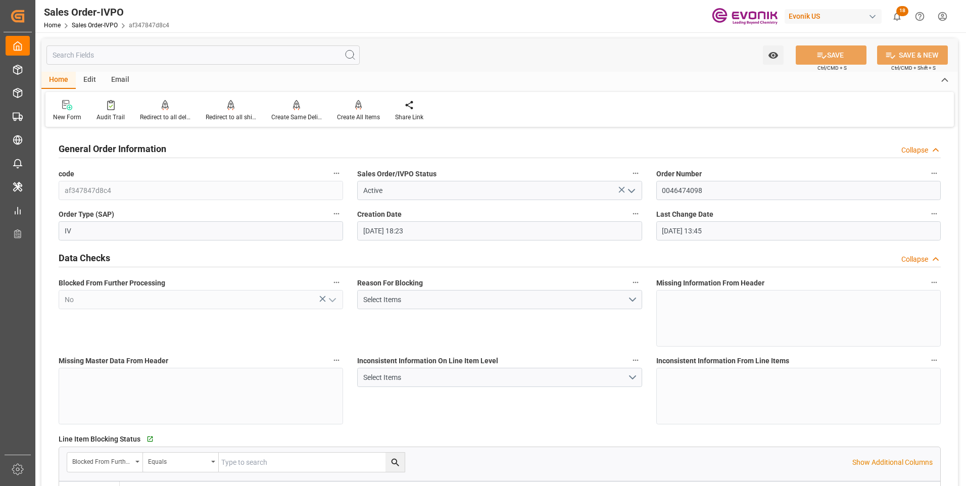
type input "18.09.2025 18:23"
type input "22.09.2025 13:45"
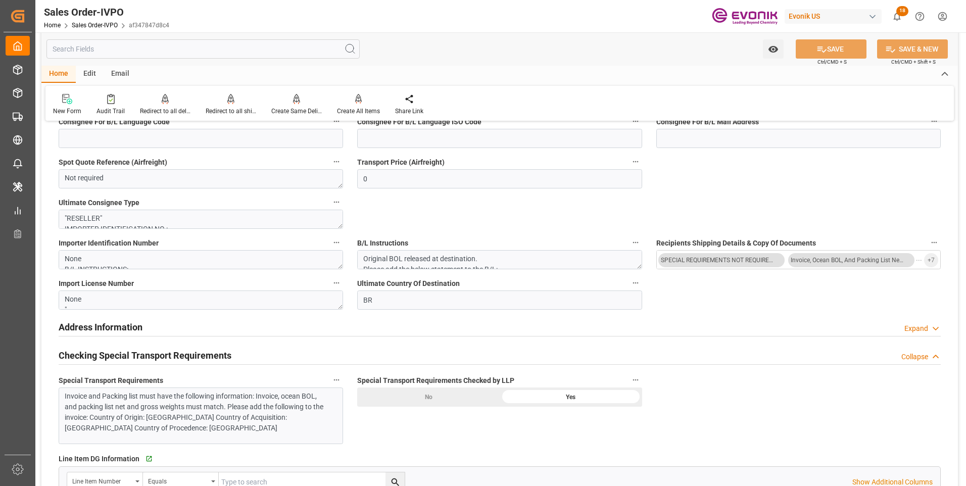
scroll to position [758, 0]
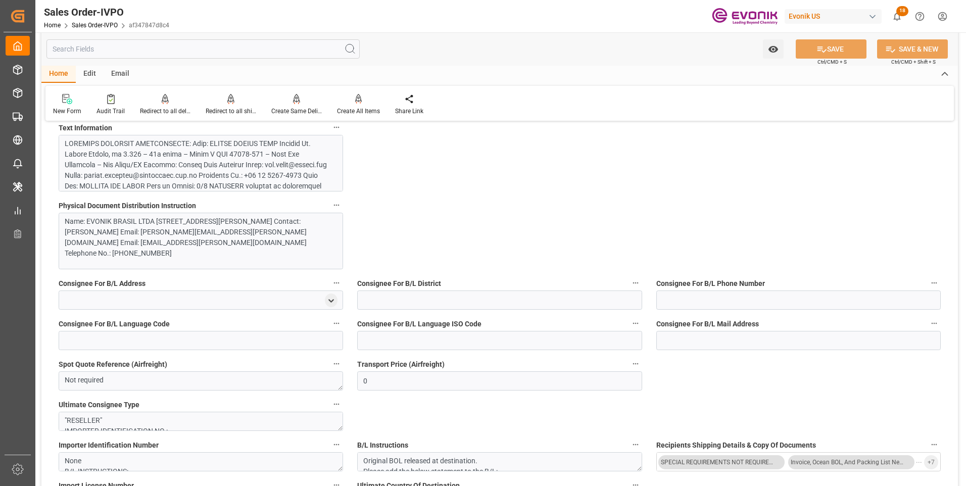
click at [236, 171] on div at bounding box center [197, 286] width 265 height 297
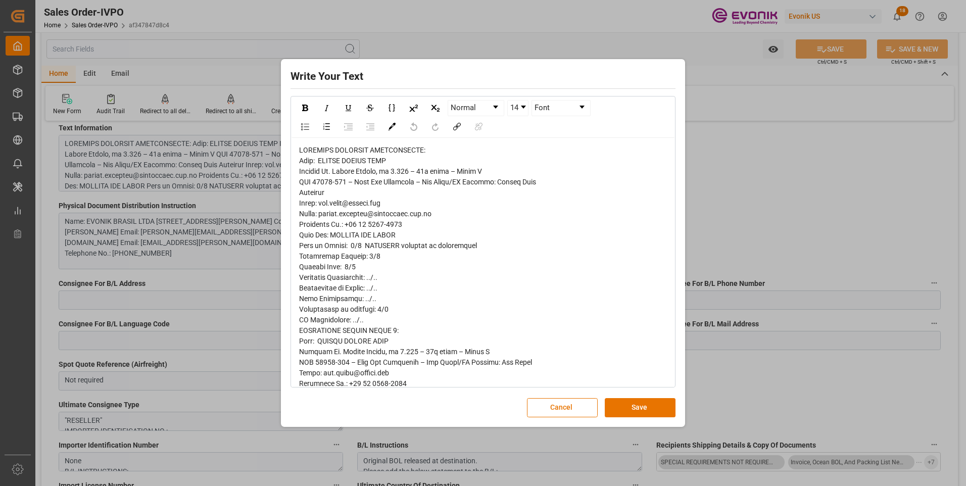
scroll to position [101, 0]
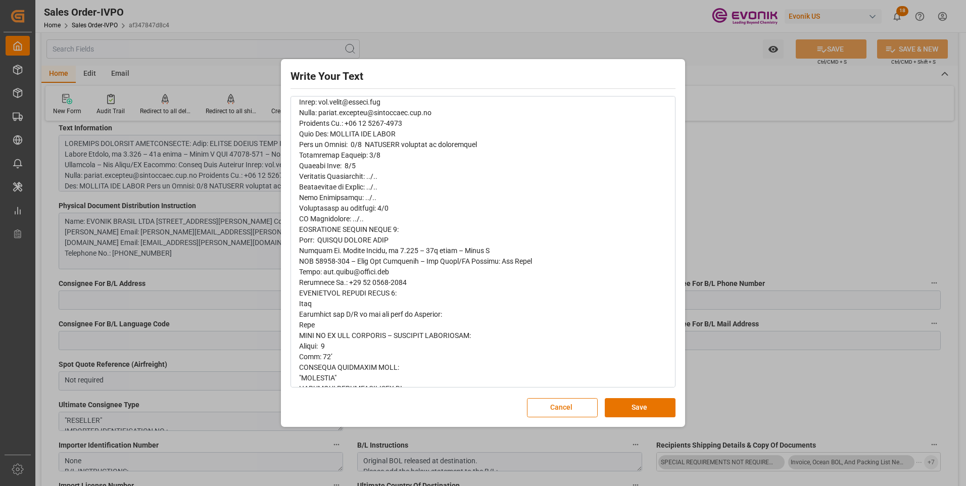
click at [757, 228] on div "Write Your Text Normal 14 Font Cancel Save" at bounding box center [483, 243] width 966 height 486
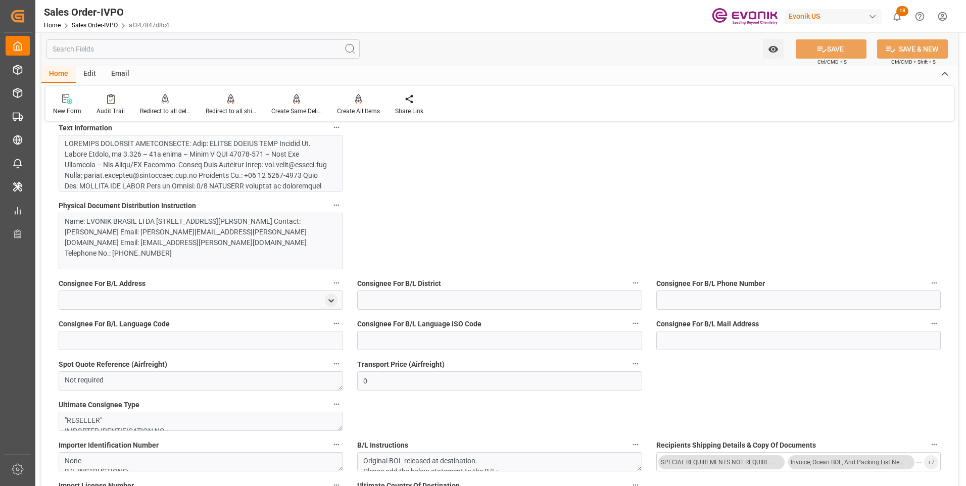
click at [125, 48] on input "text" at bounding box center [202, 48] width 313 height 19
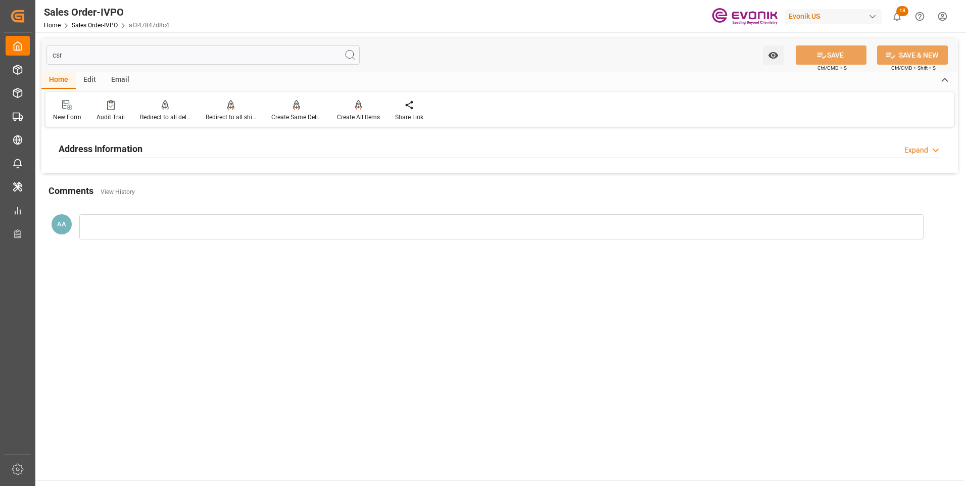
type input "csr"
click at [102, 150] on h2 "Address Information" at bounding box center [101, 149] width 84 height 14
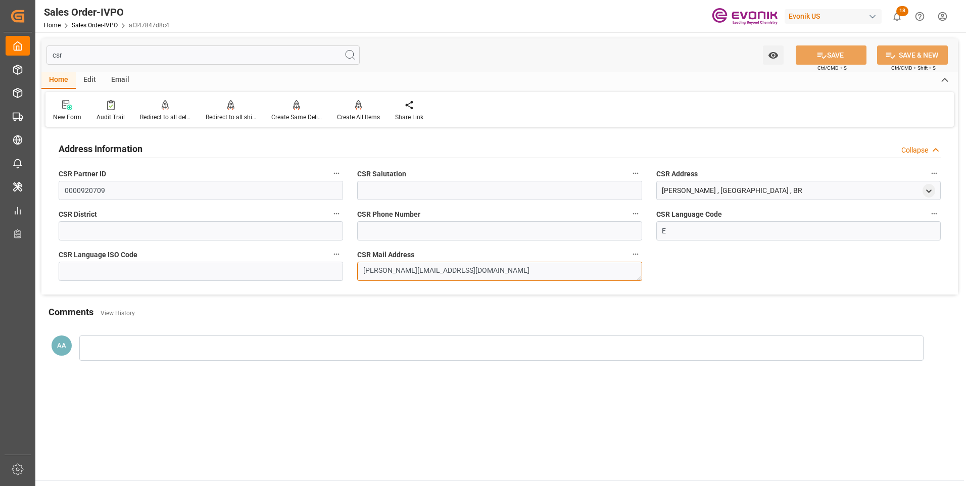
drag, startPoint x: 476, startPoint y: 268, endPoint x: 350, endPoint y: 270, distance: 125.8
click at [350, 270] on div "CSR Mail Address hassan.mouazzem@evonik.com" at bounding box center [499, 264] width 299 height 40
drag, startPoint x: 72, startPoint y: 55, endPoint x: 39, endPoint y: 53, distance: 32.4
click at [40, 53] on div "csr Watch Option SAVE Ctrl/CMD + S SAVE & NEW Ctrl/CMD + Shift + S Home Edit Em…" at bounding box center [499, 207] width 928 height 351
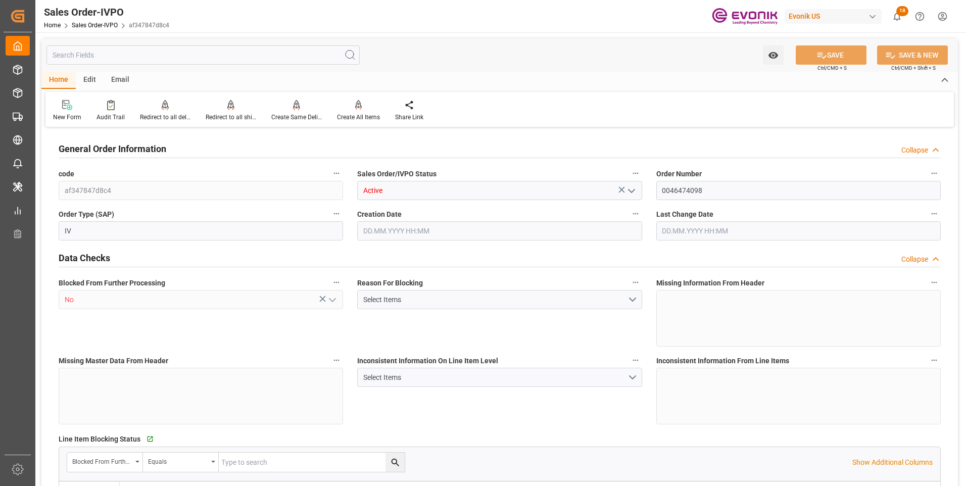
type input "BRSSZ"
type input "0"
type input "1"
type input "2"
type input "1"
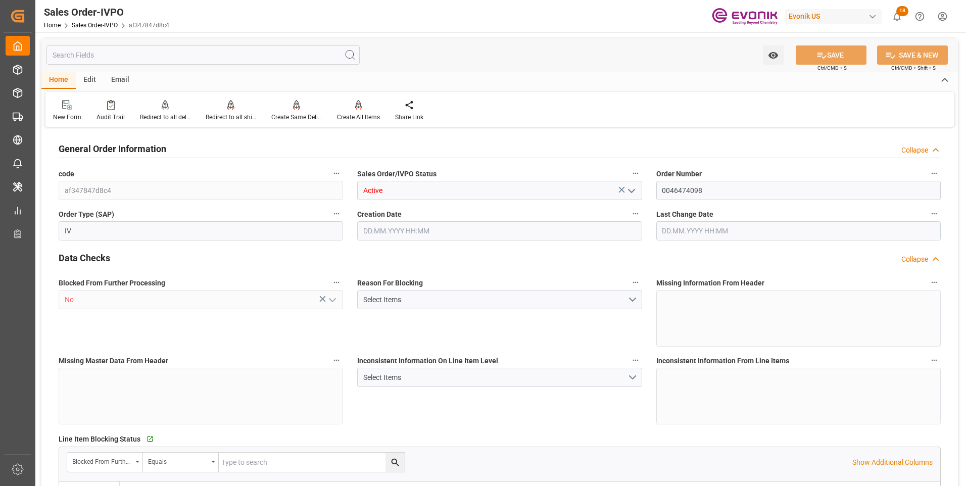
type input "20156.5896"
type input "37.4546"
type input "19000"
type input "60"
type input "18.09.2025 18:23"
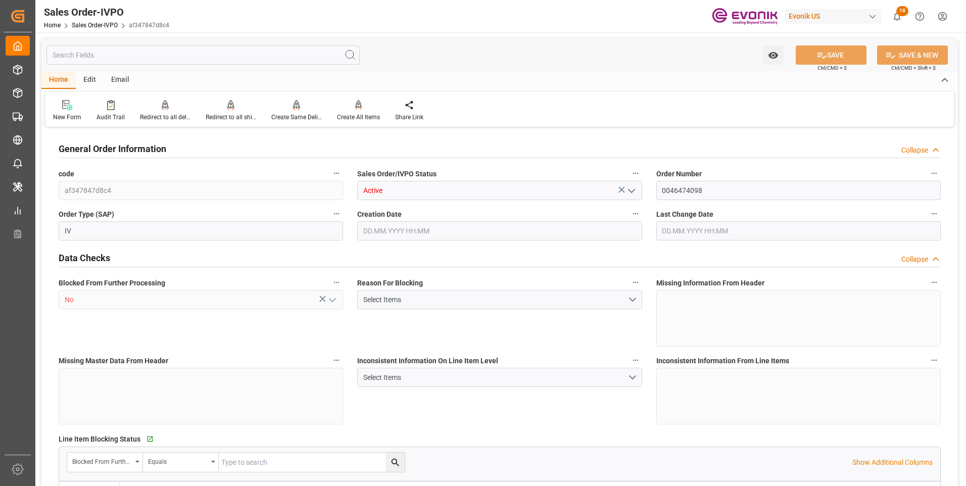
type input "22.09.2025 13:45"
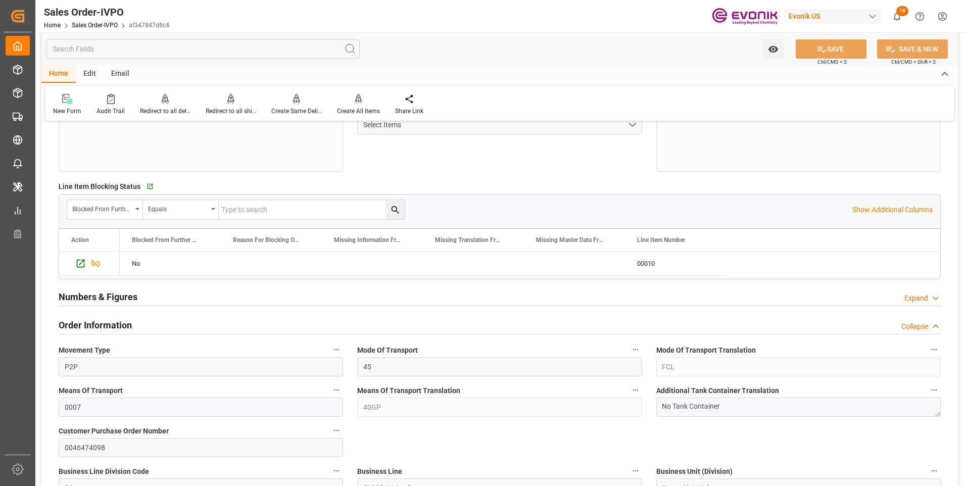
scroll to position [455, 0]
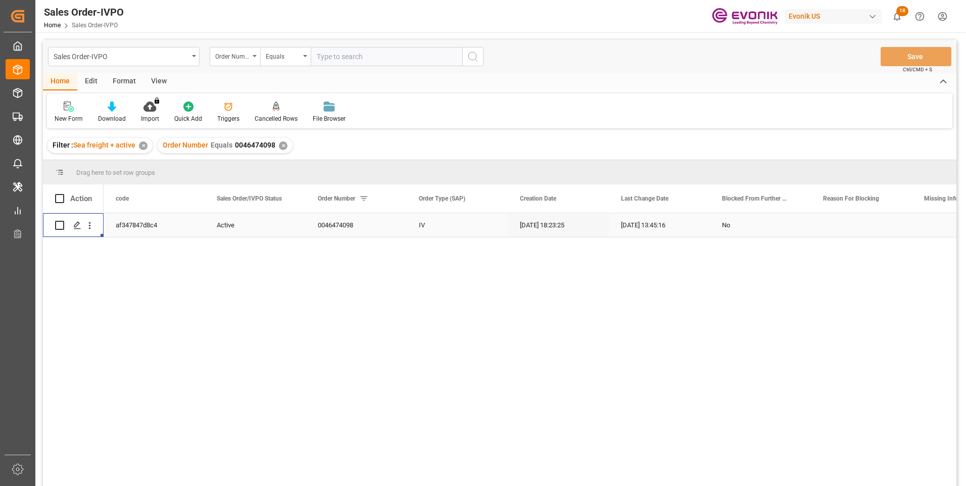
click at [334, 57] on input "text" at bounding box center [387, 56] width 152 height 19
paste input "2007054875"
type input "2007054875"
click at [468, 52] on icon "search button" at bounding box center [473, 57] width 12 height 12
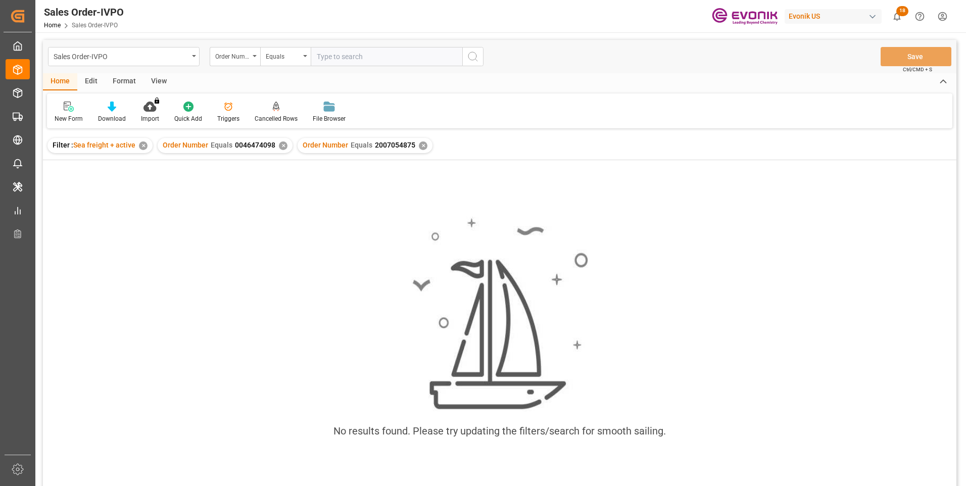
click at [279, 144] on div "✕" at bounding box center [283, 145] width 9 height 9
click at [227, 227] on div "No results found. Please try updating the filters/search for smooth sailing." at bounding box center [499, 333] width 913 height 248
click at [170, 185] on div "No results found. Please try updating the filters/search for smooth sailing." at bounding box center [499, 336] width 913 height 353
click at [242, 53] on div "Order Number" at bounding box center [232, 56] width 34 height 12
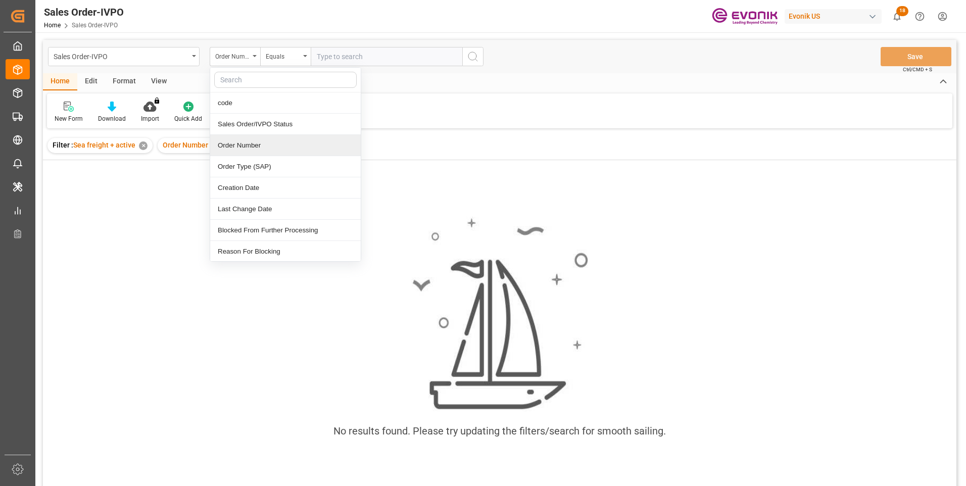
click at [238, 147] on div "Order Number" at bounding box center [285, 145] width 151 height 21
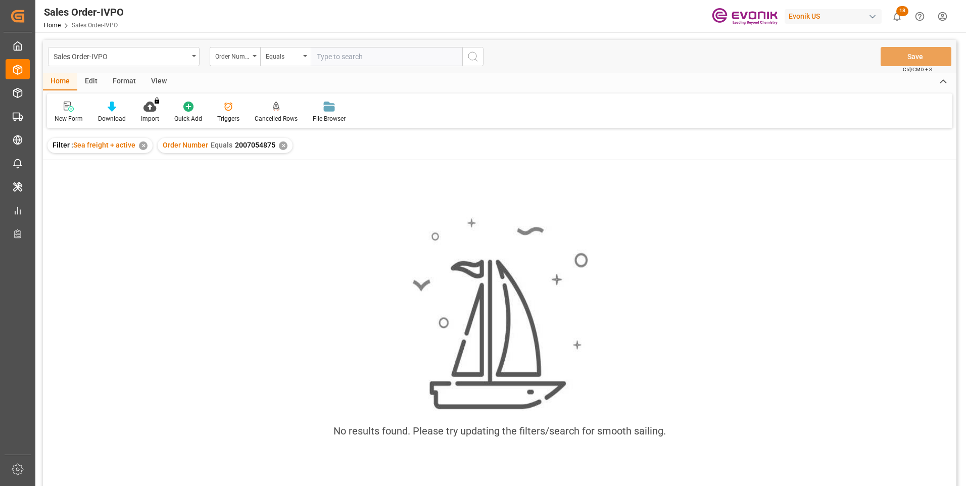
click at [339, 55] on input "text" at bounding box center [387, 56] width 152 height 19
paste input "2007054875"
type input "2007054875"
click at [473, 55] on icon "search button" at bounding box center [473, 57] width 12 height 12
